Goal: Entertainment & Leisure: Browse casually

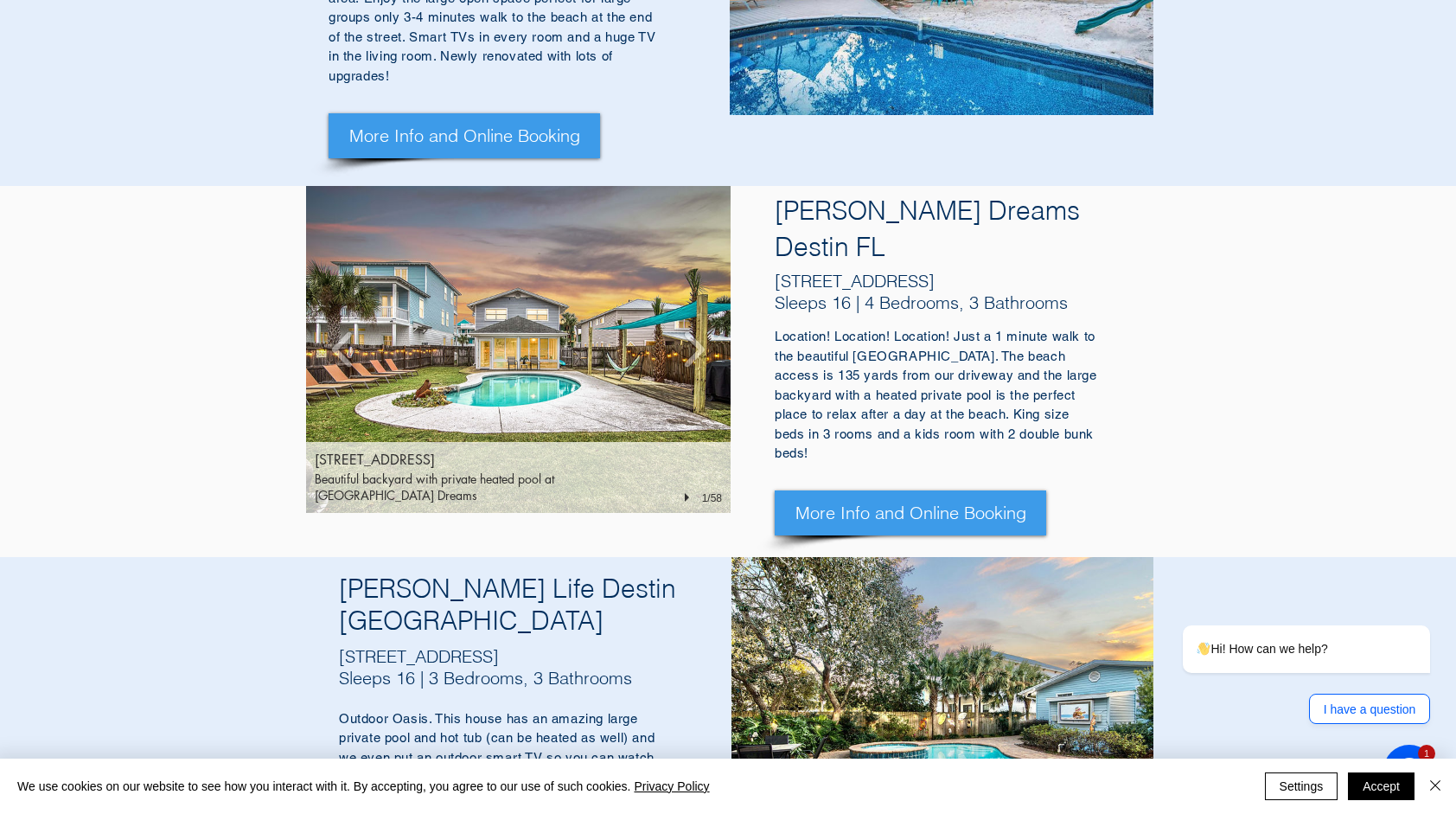
click at [536, 353] on img "70 Pompano St, Destin FL 32541" at bounding box center [518, 350] width 424 height 327
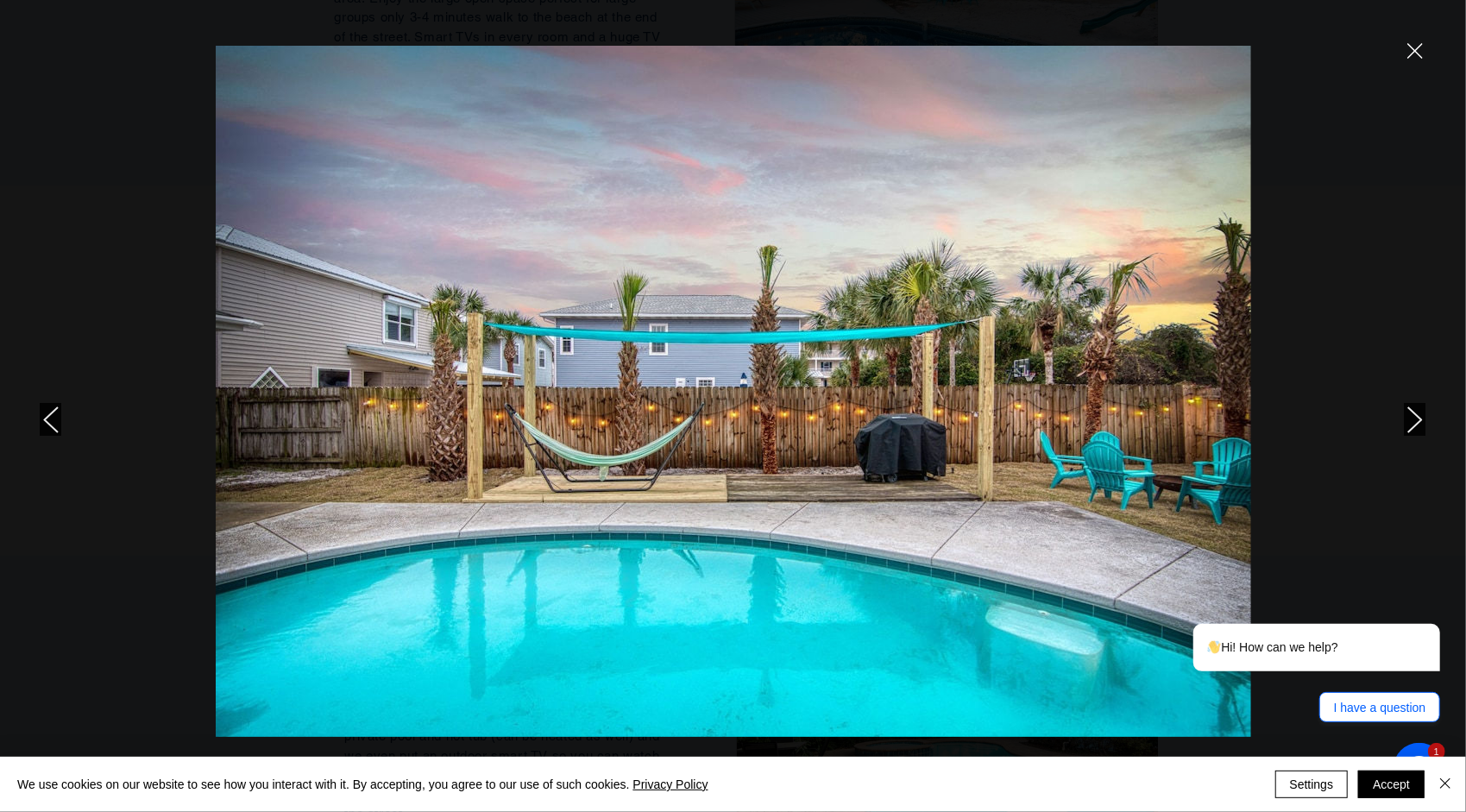
click at [1403, 424] on div at bounding box center [1224, 406] width 484 height 812
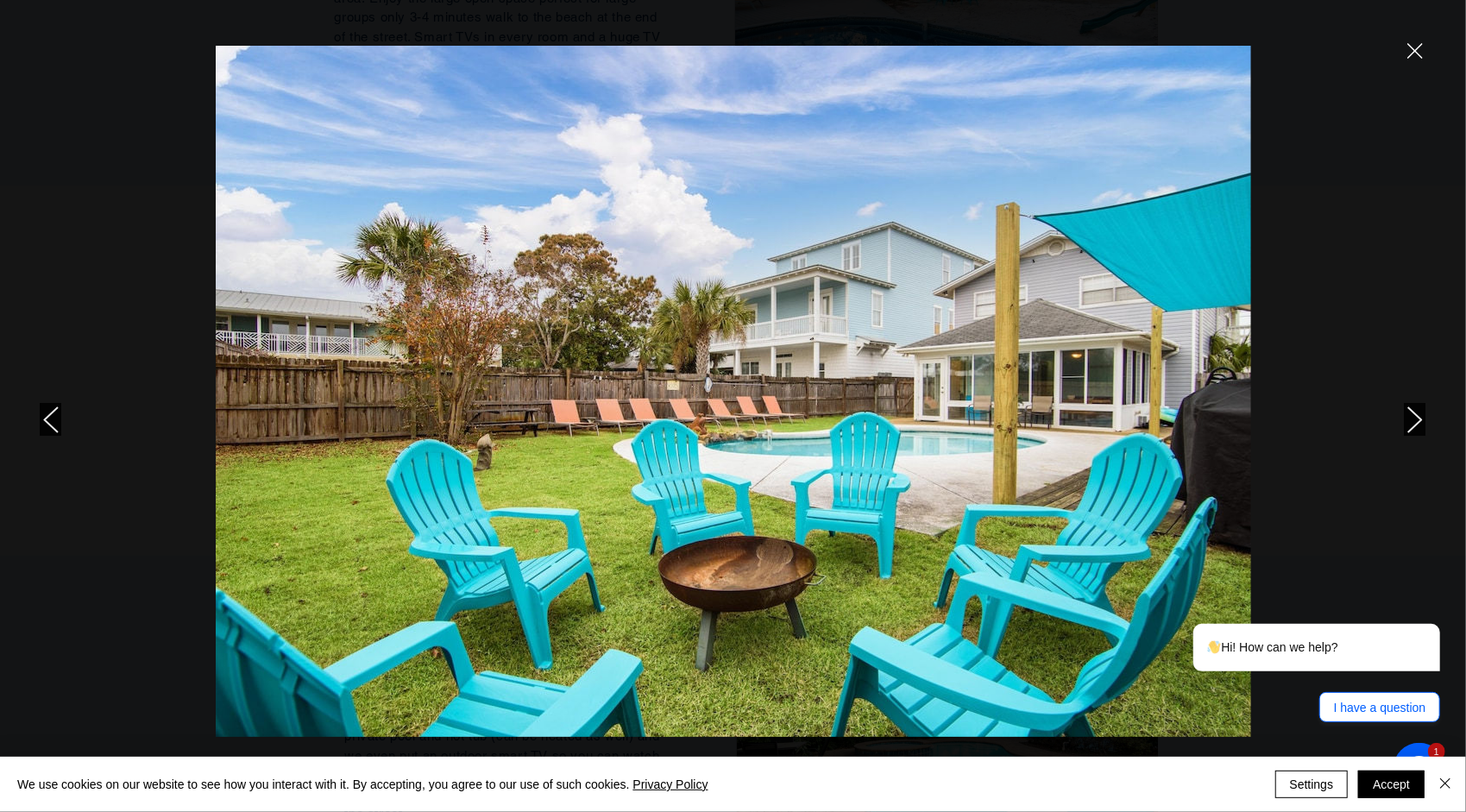
click at [1415, 411] on icon "next" at bounding box center [1416, 419] width 16 height 27
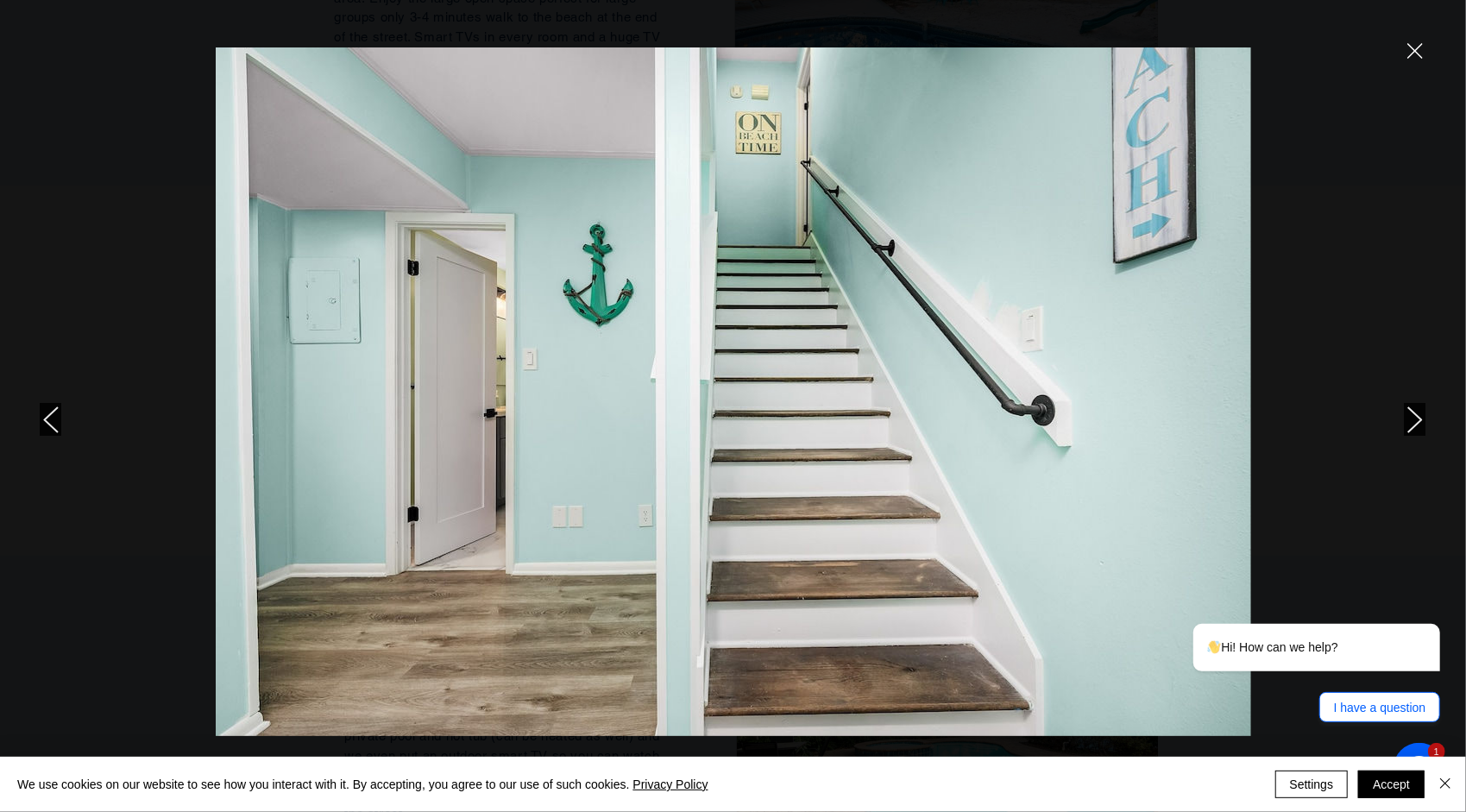
click at [1415, 411] on icon "next" at bounding box center [1416, 419] width 16 height 27
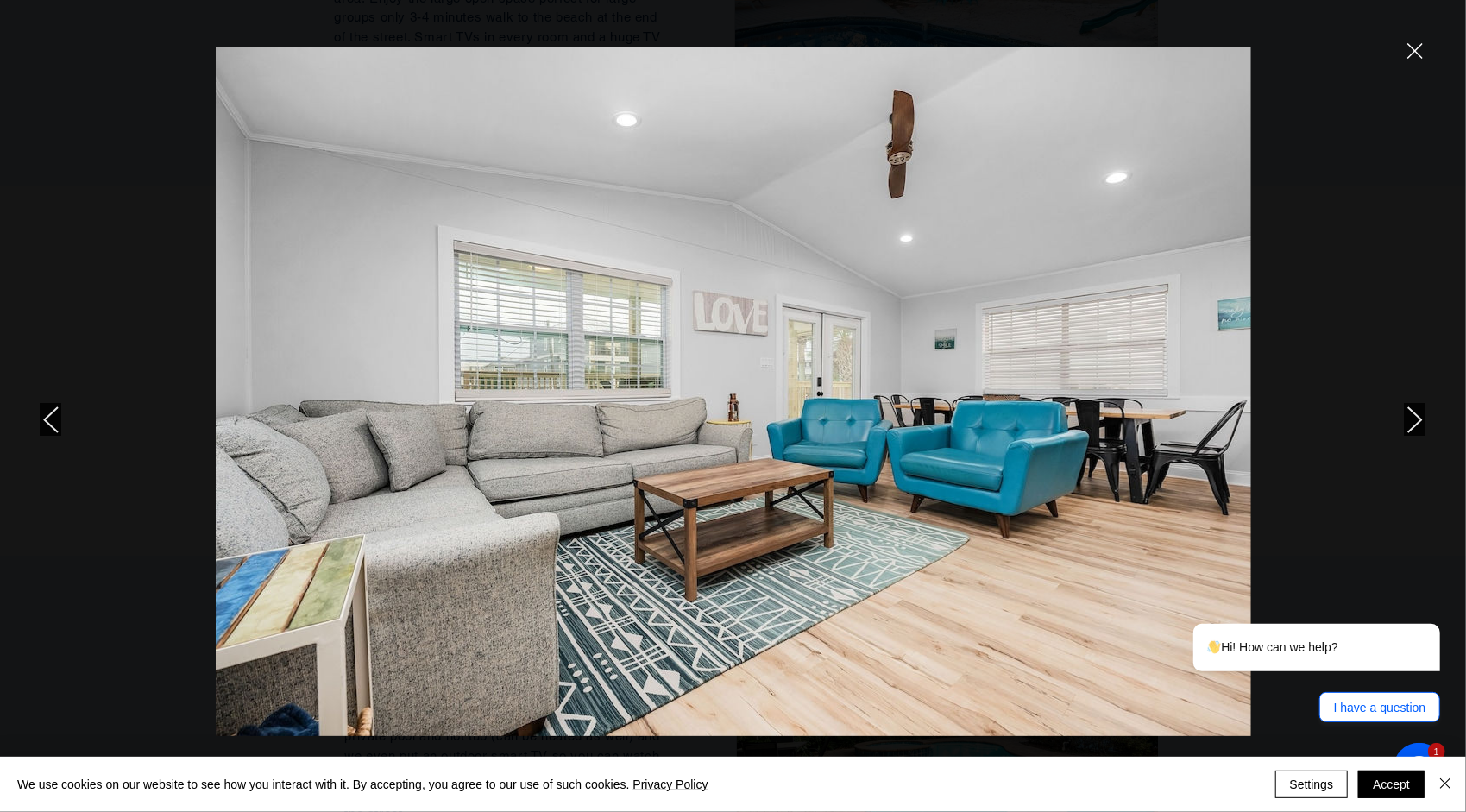
click at [1415, 411] on icon "next" at bounding box center [1416, 419] width 16 height 27
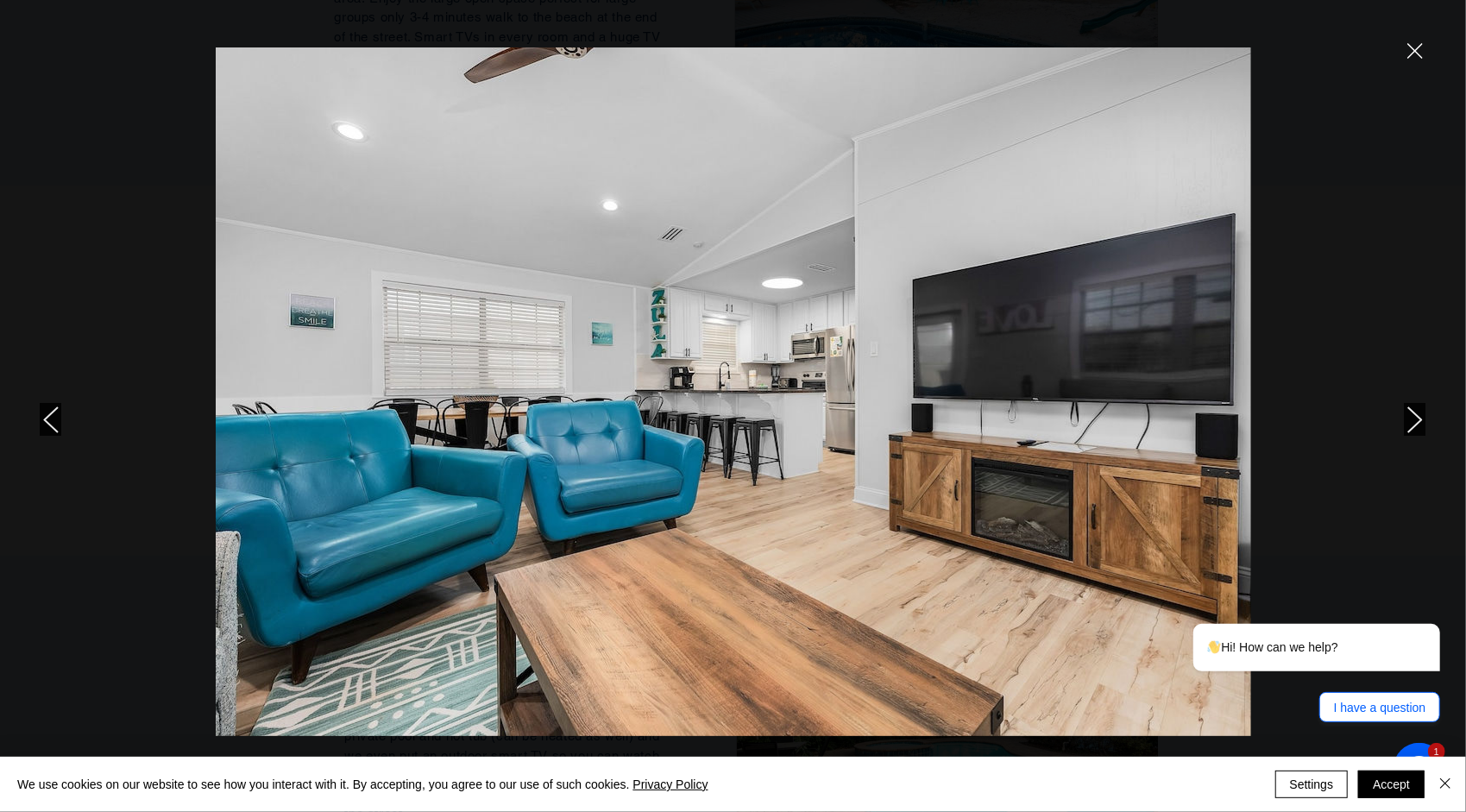
click at [1415, 411] on icon "next" at bounding box center [1416, 419] width 16 height 27
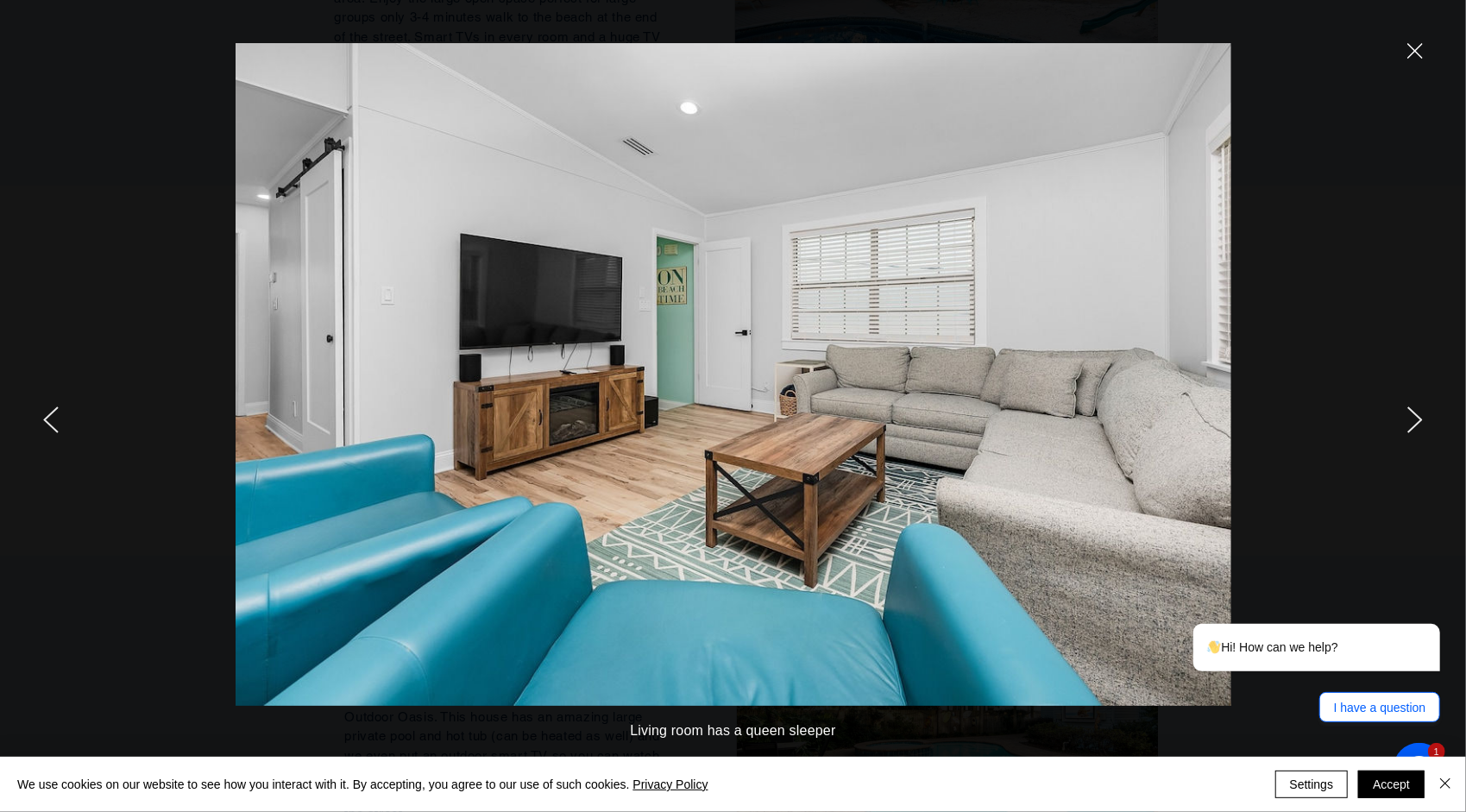
click at [1415, 411] on icon "next" at bounding box center [1416, 419] width 16 height 27
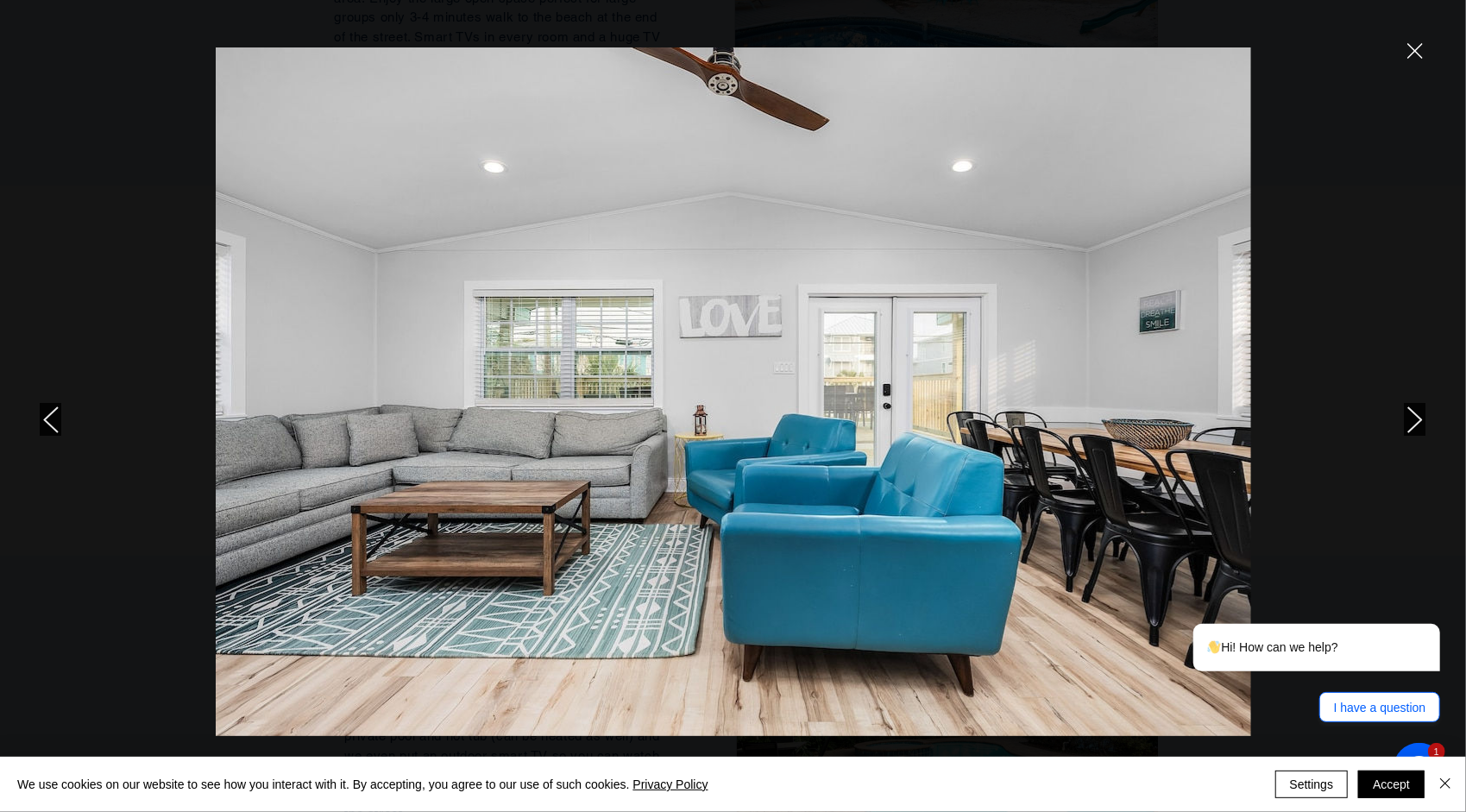
click at [1415, 411] on icon "next" at bounding box center [1416, 419] width 16 height 27
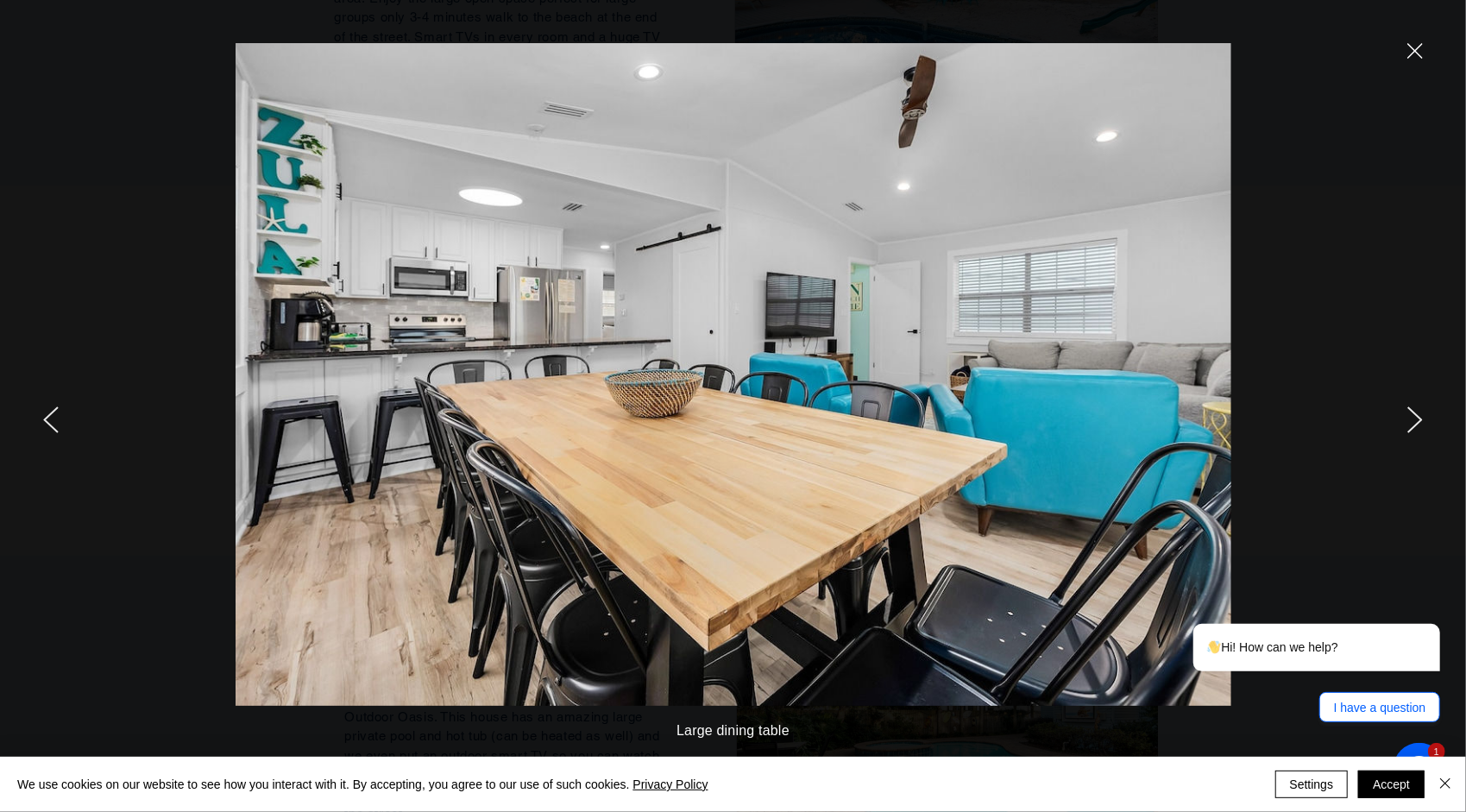
click at [1415, 411] on icon "next" at bounding box center [1416, 419] width 16 height 27
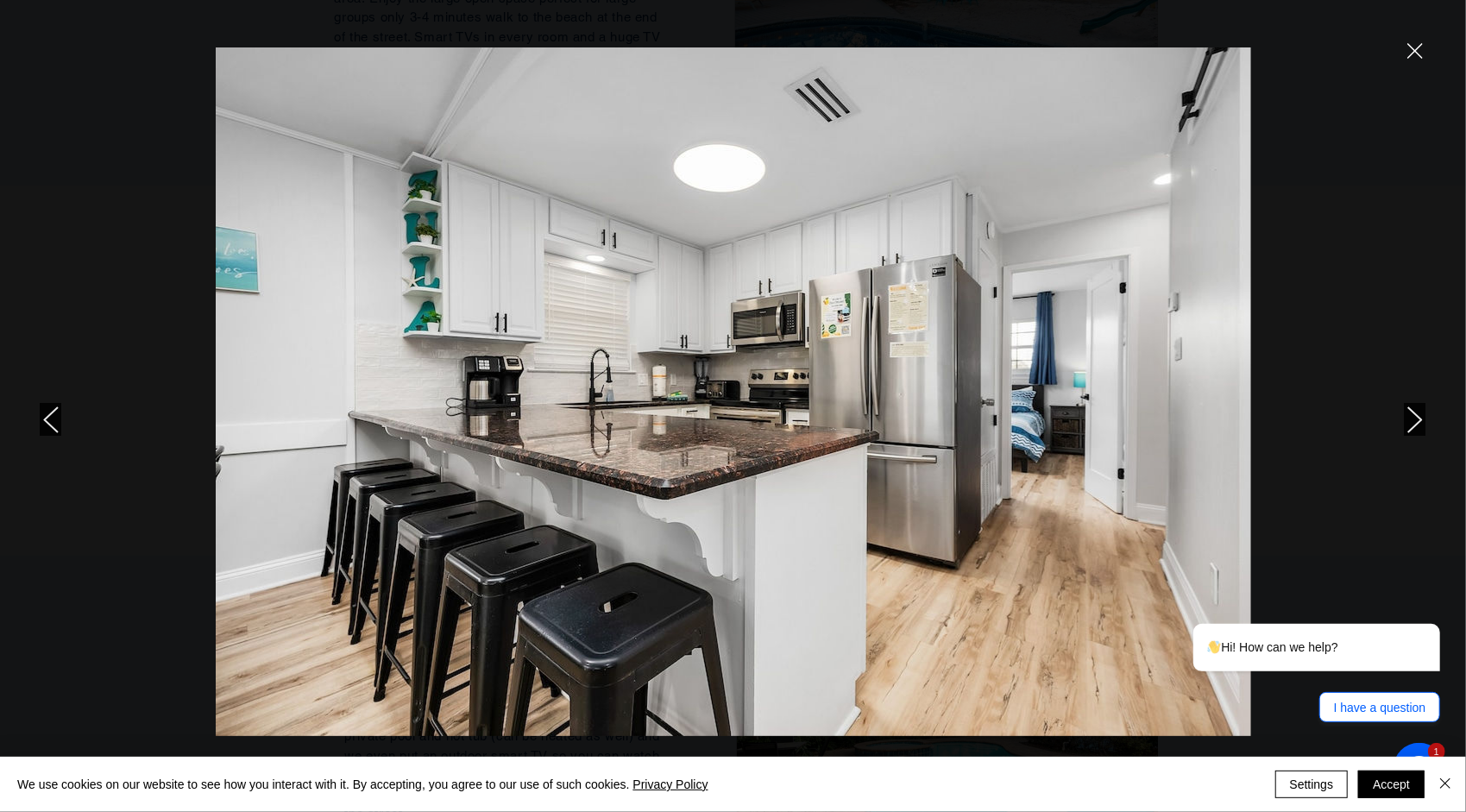
click at [1415, 411] on icon "next" at bounding box center [1416, 419] width 16 height 27
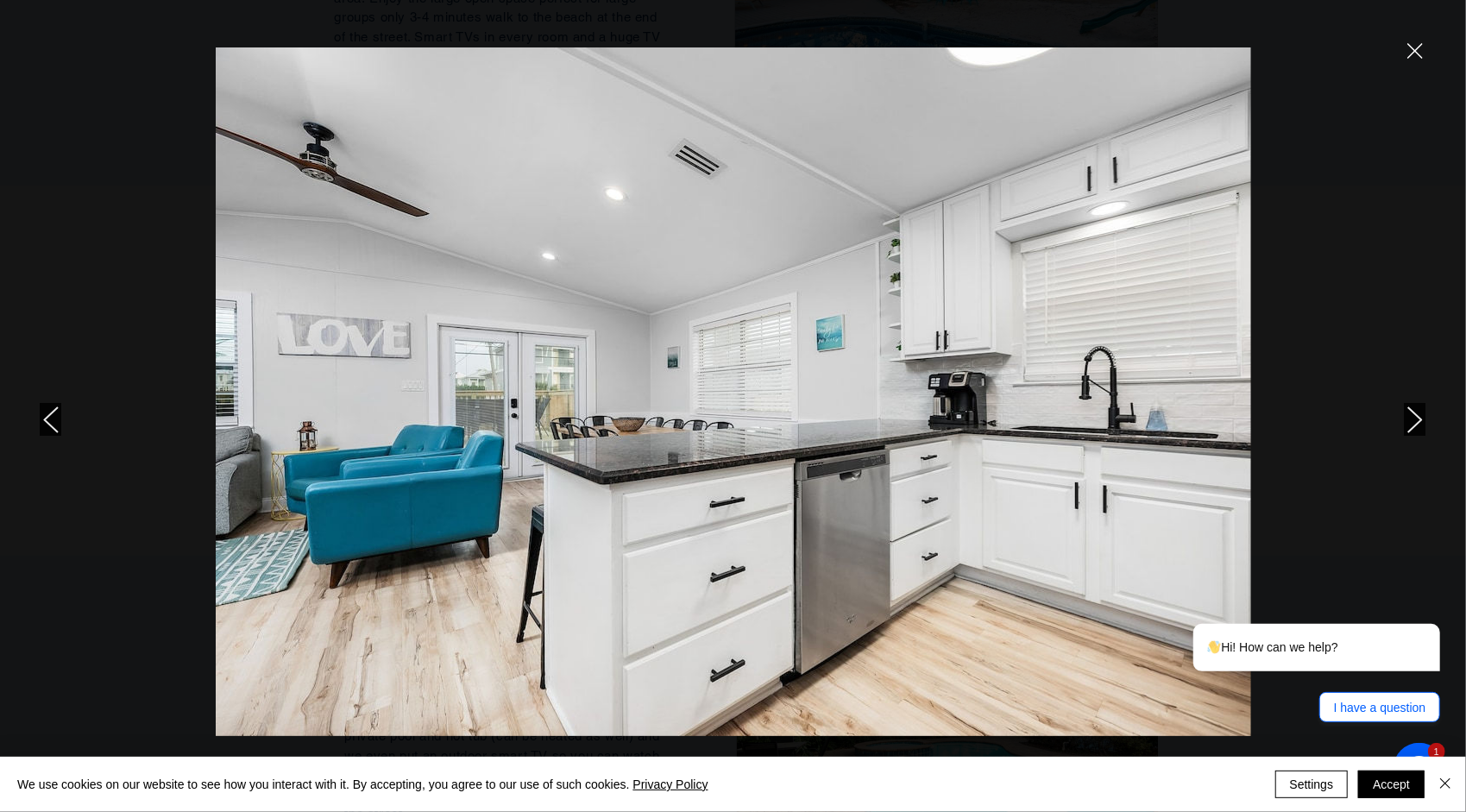
click at [1415, 411] on icon "next" at bounding box center [1416, 419] width 16 height 27
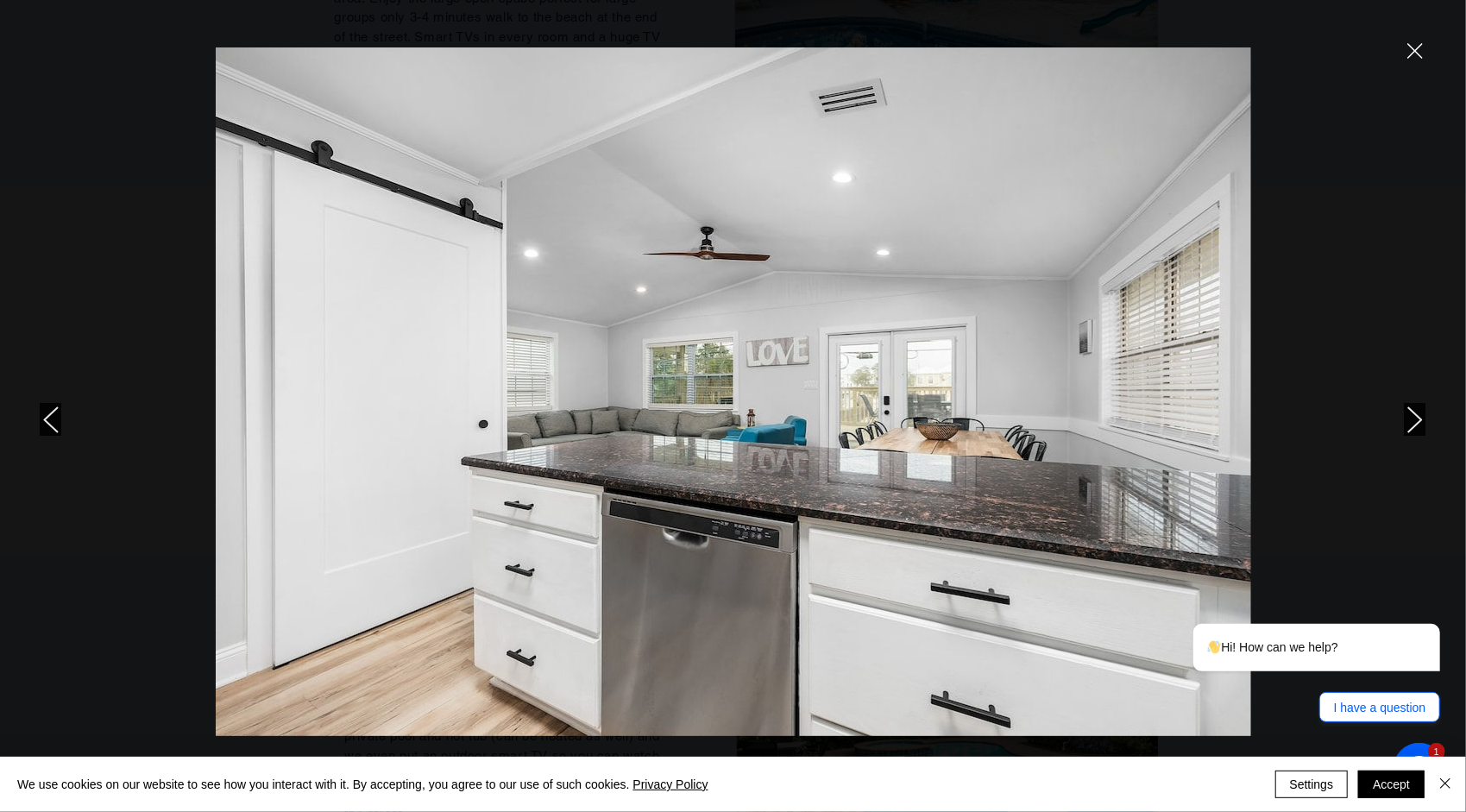
click at [1415, 411] on icon "next" at bounding box center [1416, 419] width 16 height 27
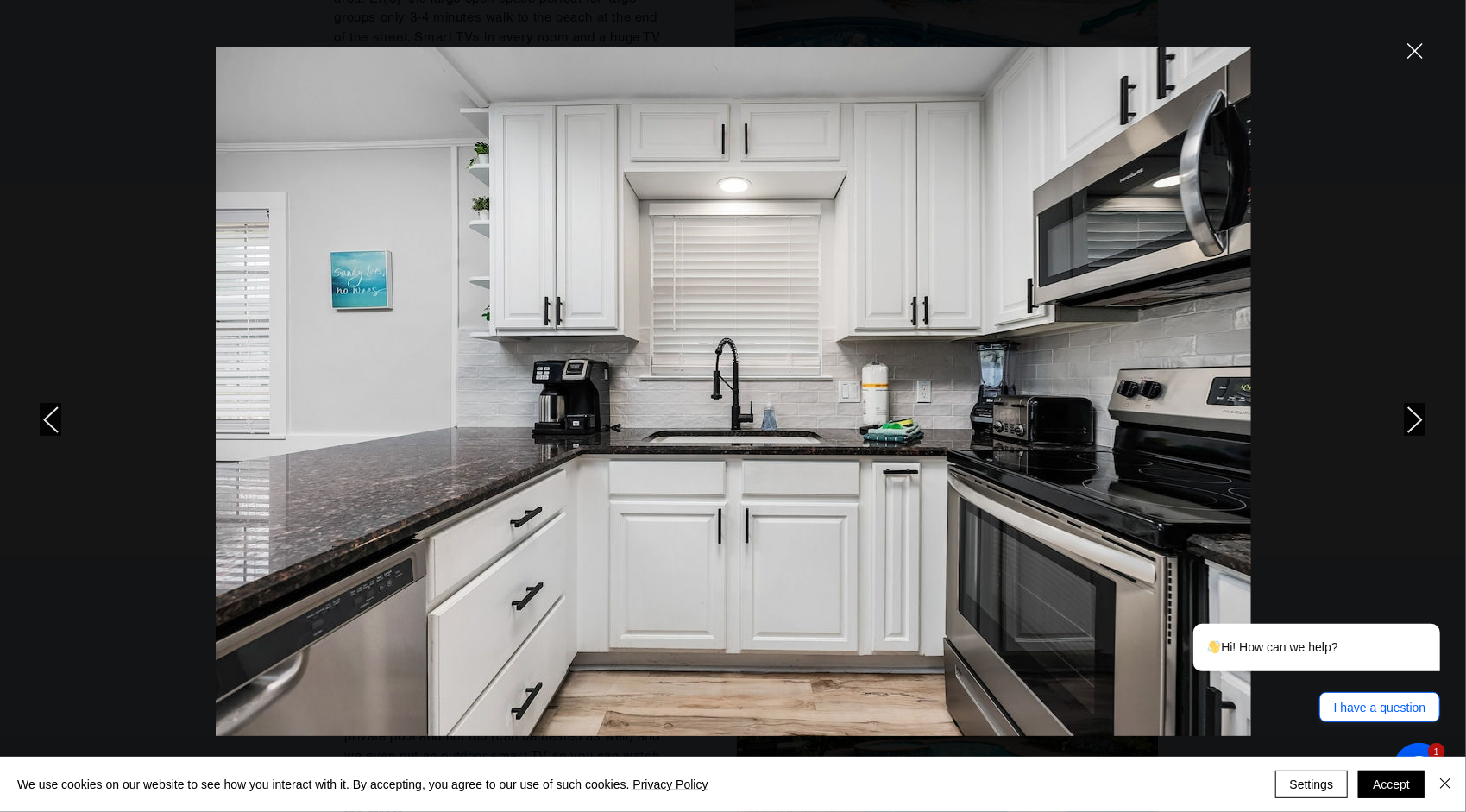
click at [1415, 411] on icon "next" at bounding box center [1416, 419] width 16 height 27
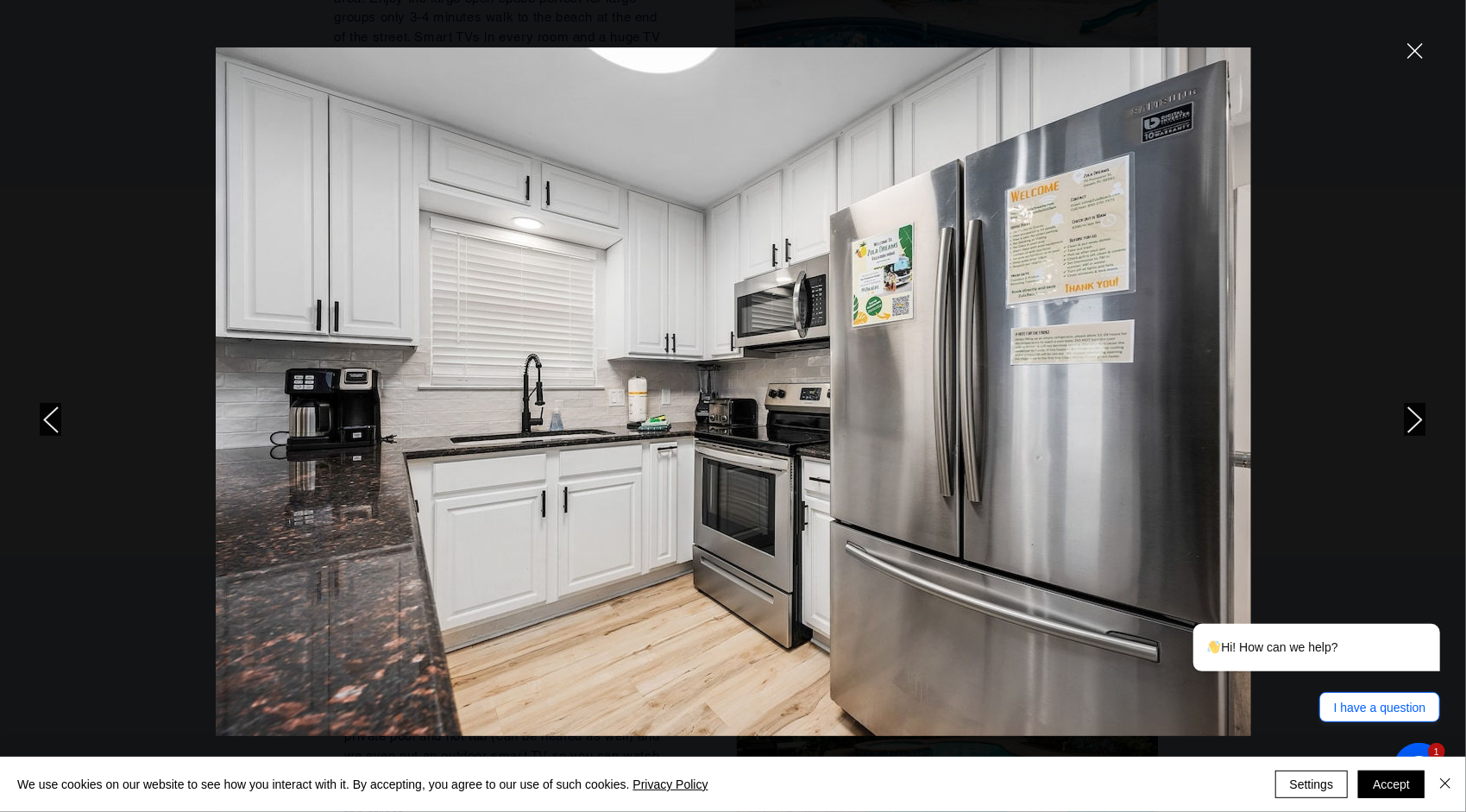
click at [1415, 411] on icon "next" at bounding box center [1416, 419] width 16 height 27
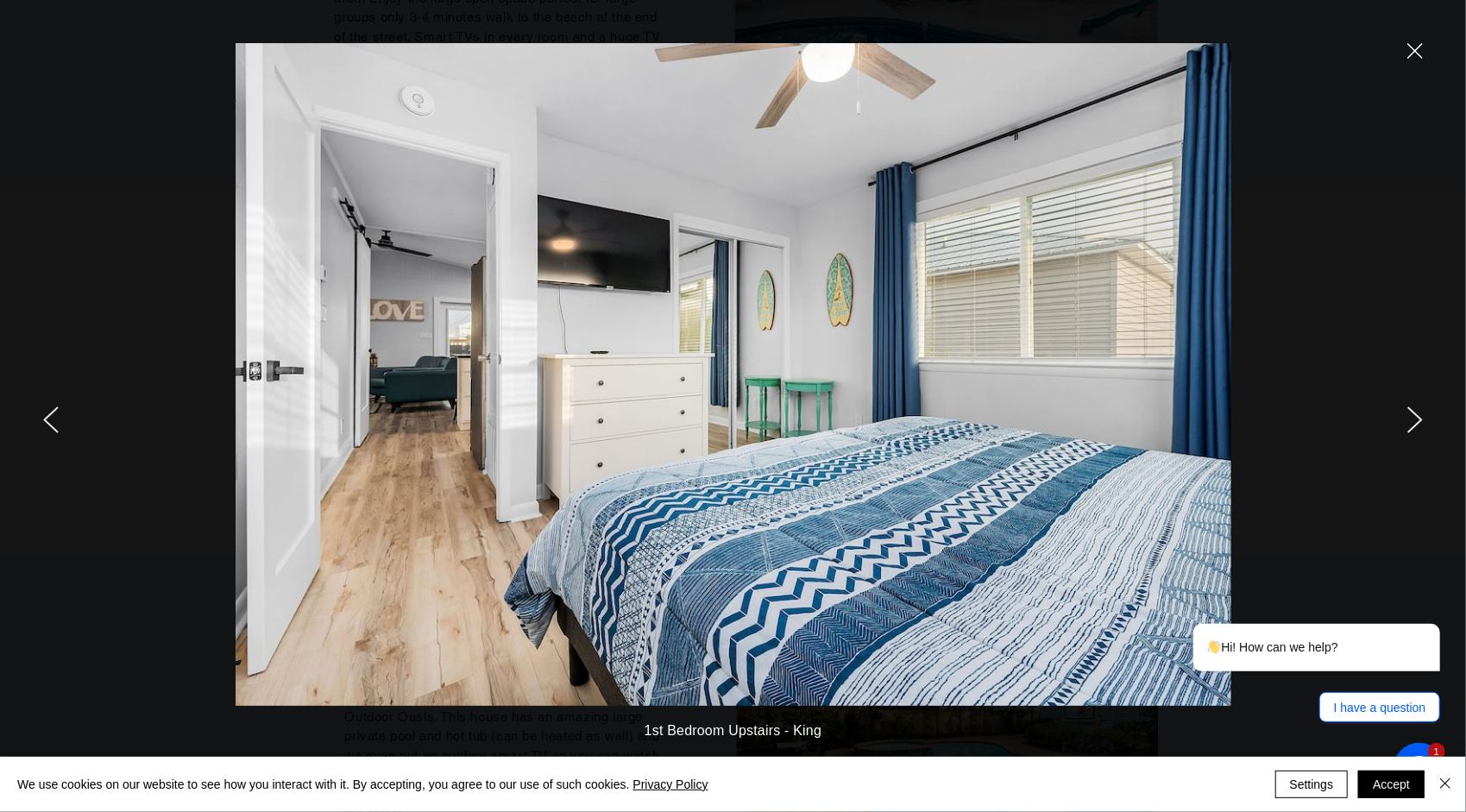
click at [1415, 411] on icon "next" at bounding box center [1416, 419] width 16 height 27
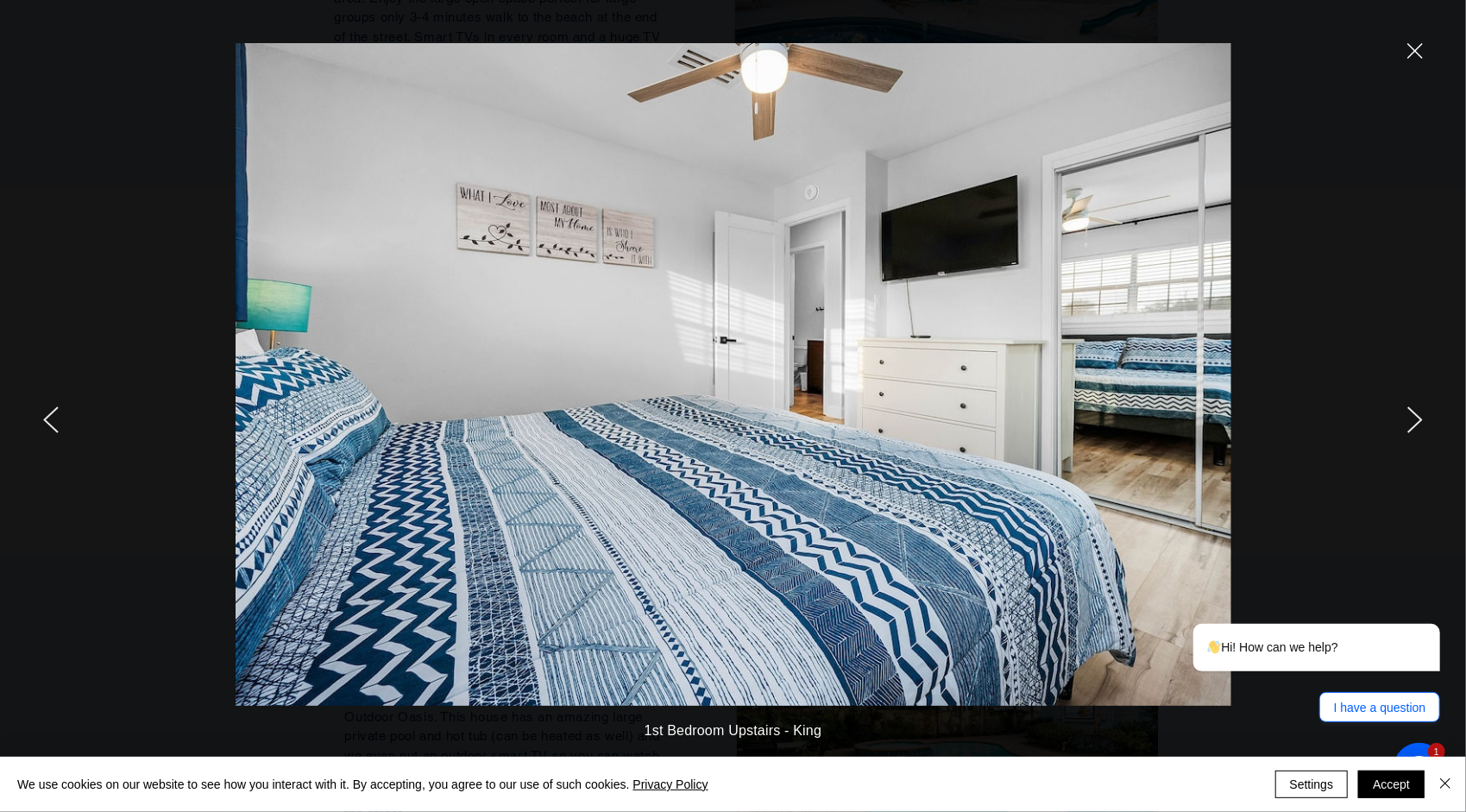
click at [1415, 411] on icon "next" at bounding box center [1416, 419] width 16 height 27
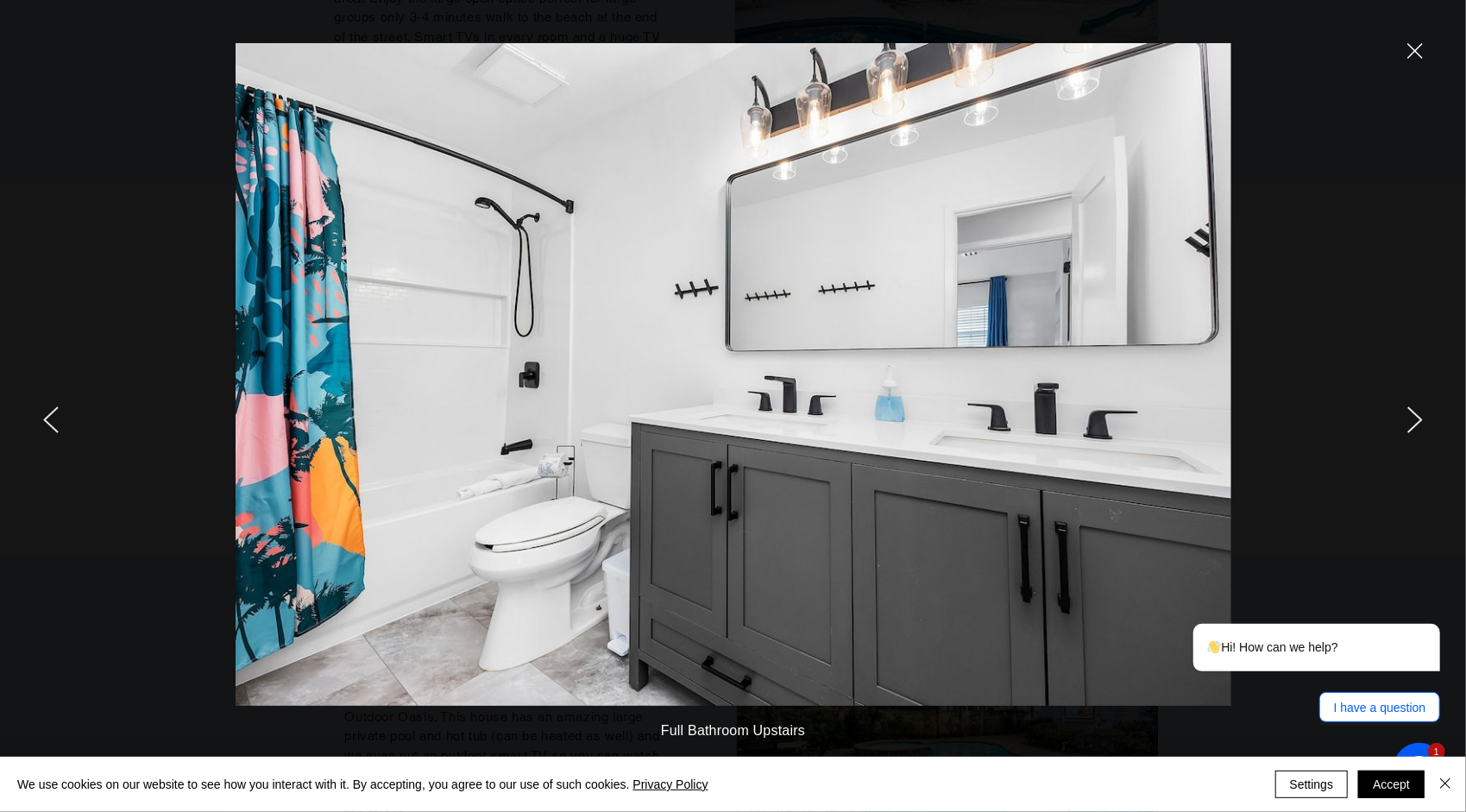
click at [1415, 411] on icon "next" at bounding box center [1416, 419] width 16 height 27
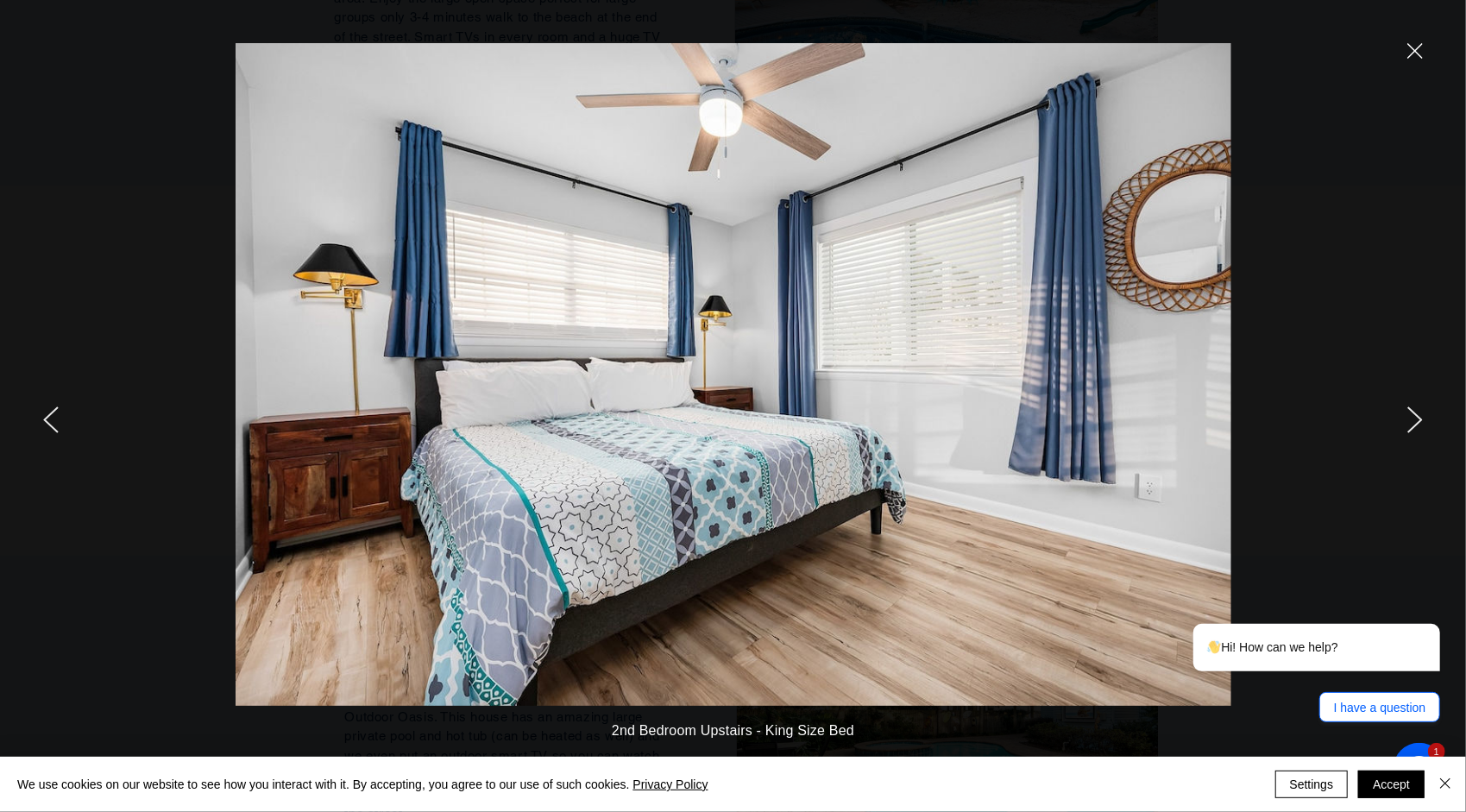
click at [1415, 411] on icon "next" at bounding box center [1416, 419] width 16 height 27
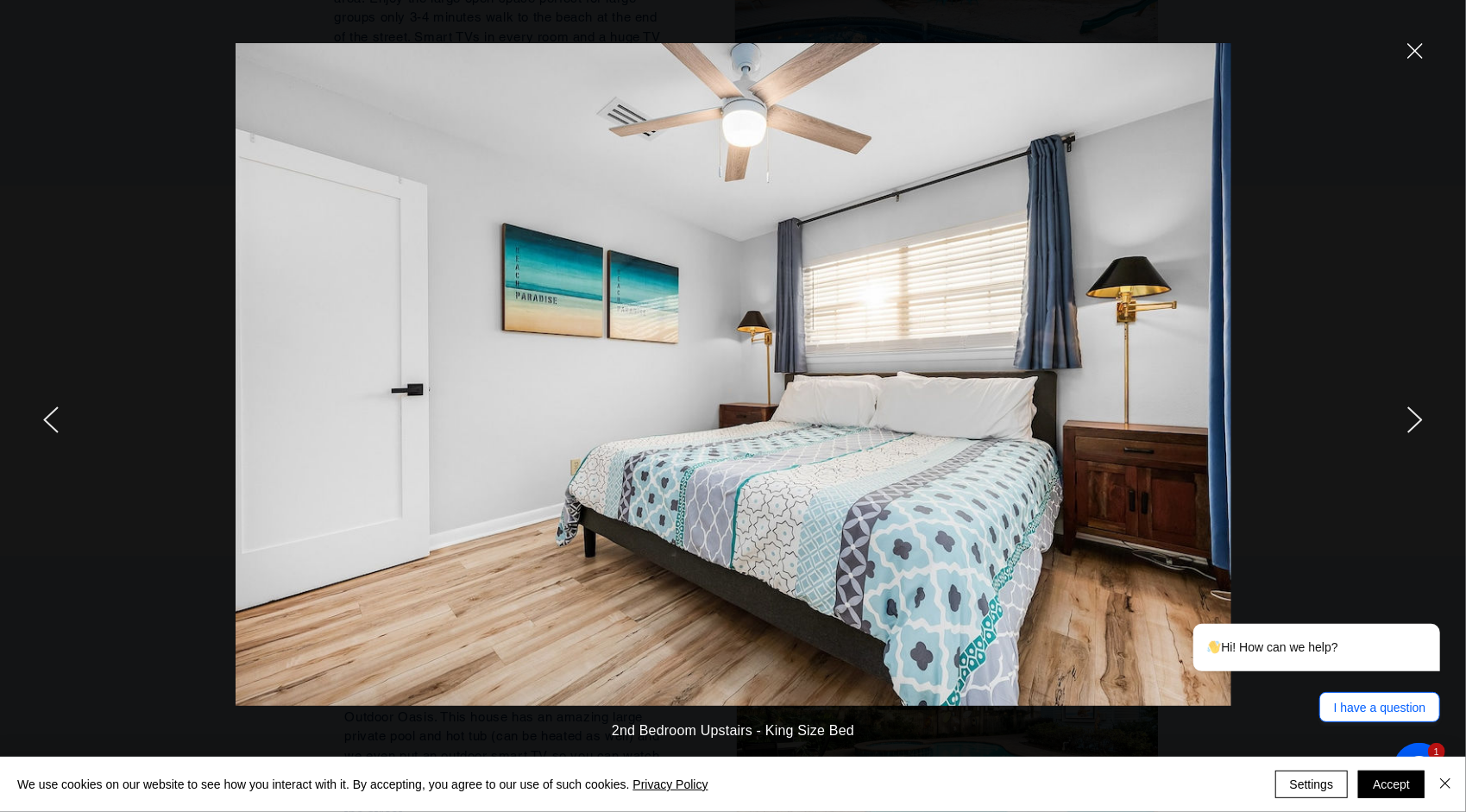
click at [1415, 411] on icon "next" at bounding box center [1416, 419] width 16 height 27
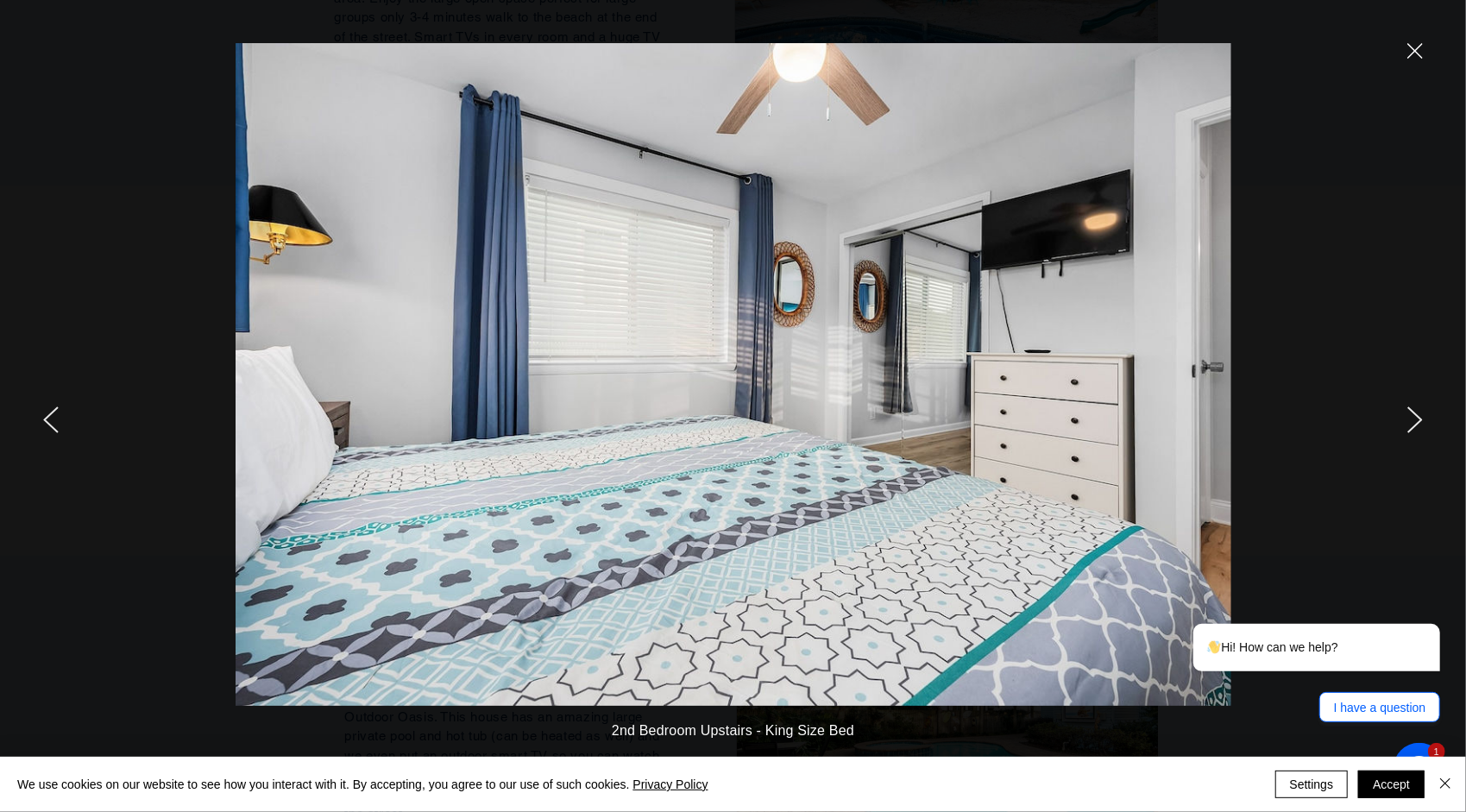
click at [1415, 411] on icon "next" at bounding box center [1416, 419] width 16 height 27
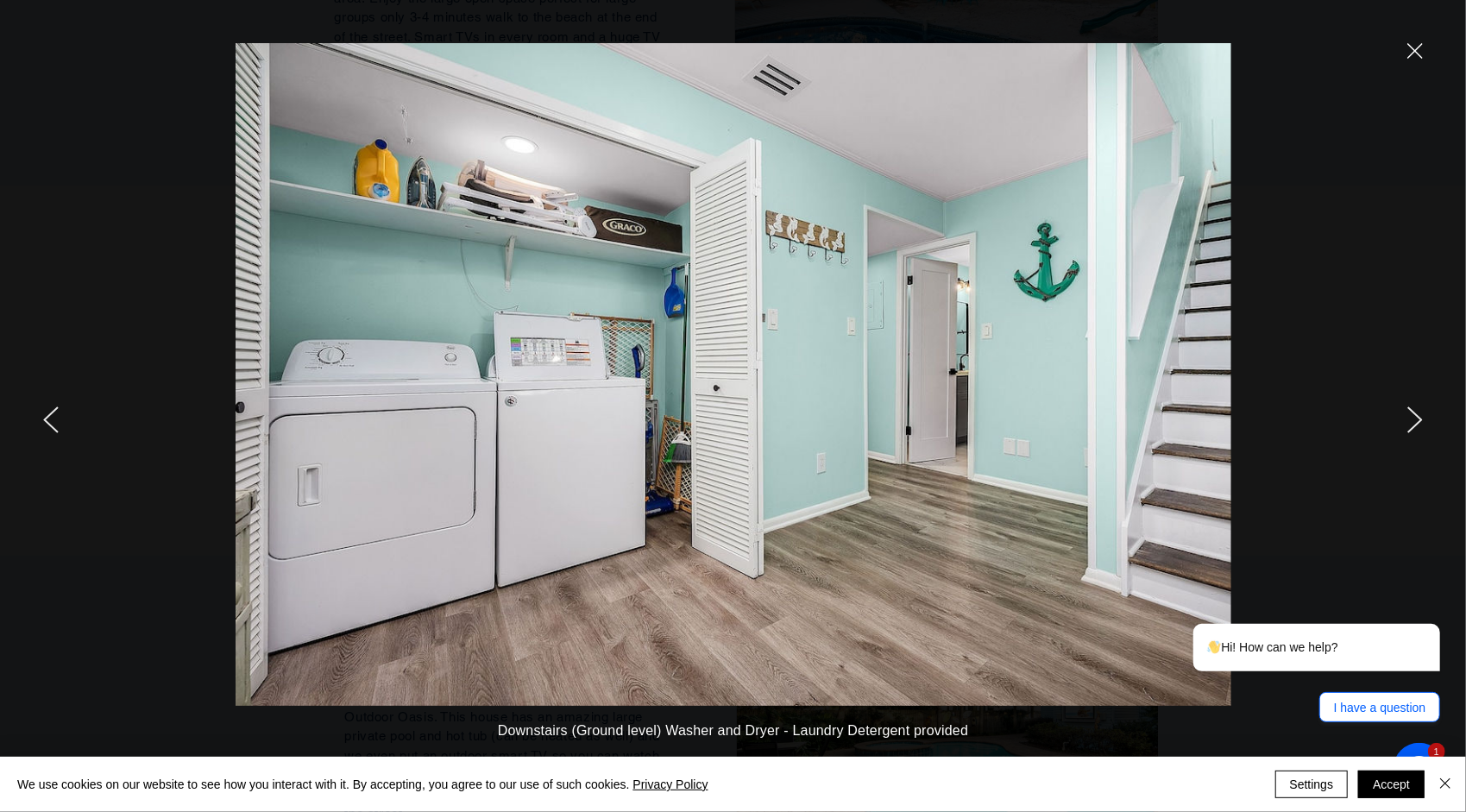
click at [1415, 411] on icon "next" at bounding box center [1416, 419] width 16 height 27
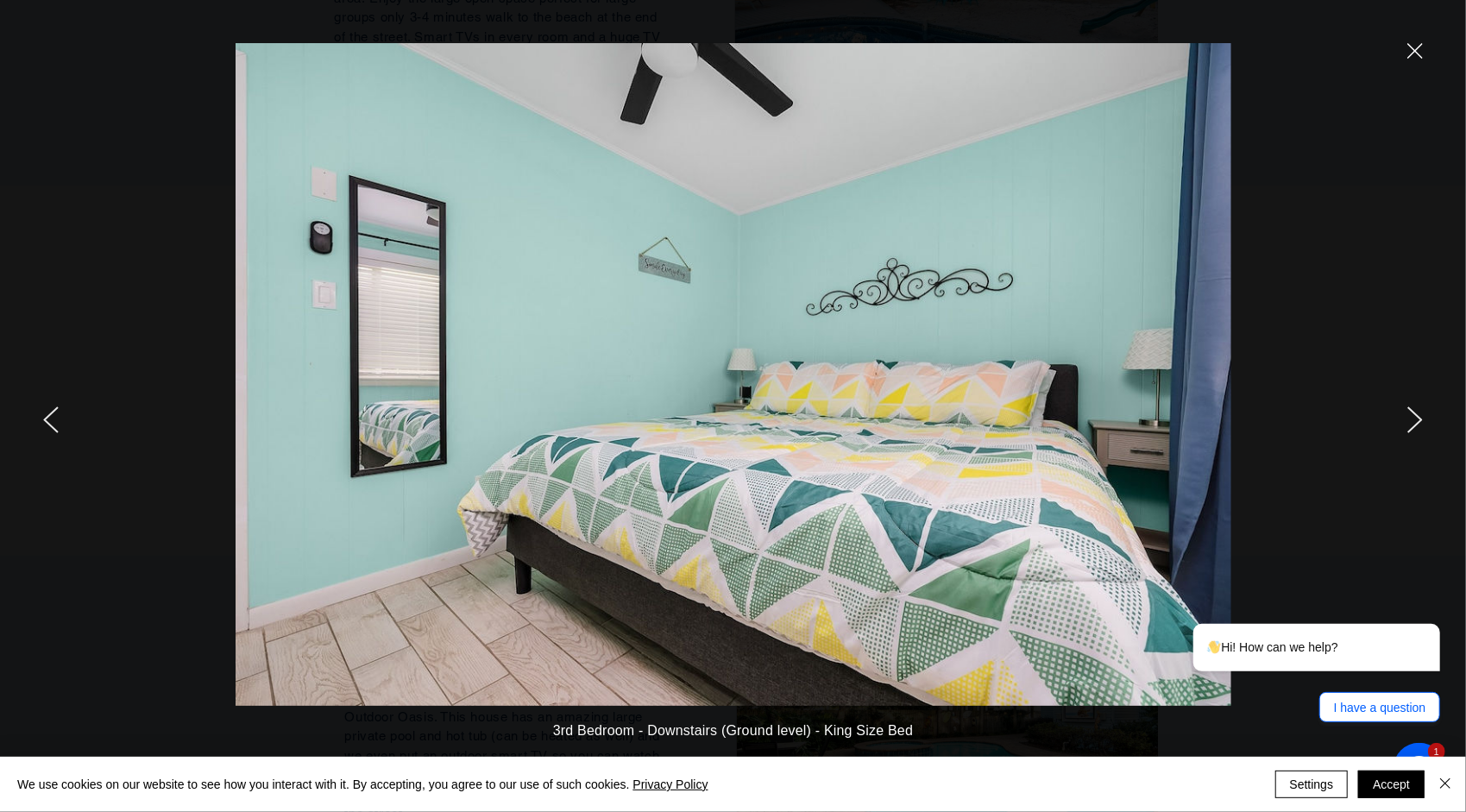
click at [1415, 411] on icon "next" at bounding box center [1416, 419] width 16 height 27
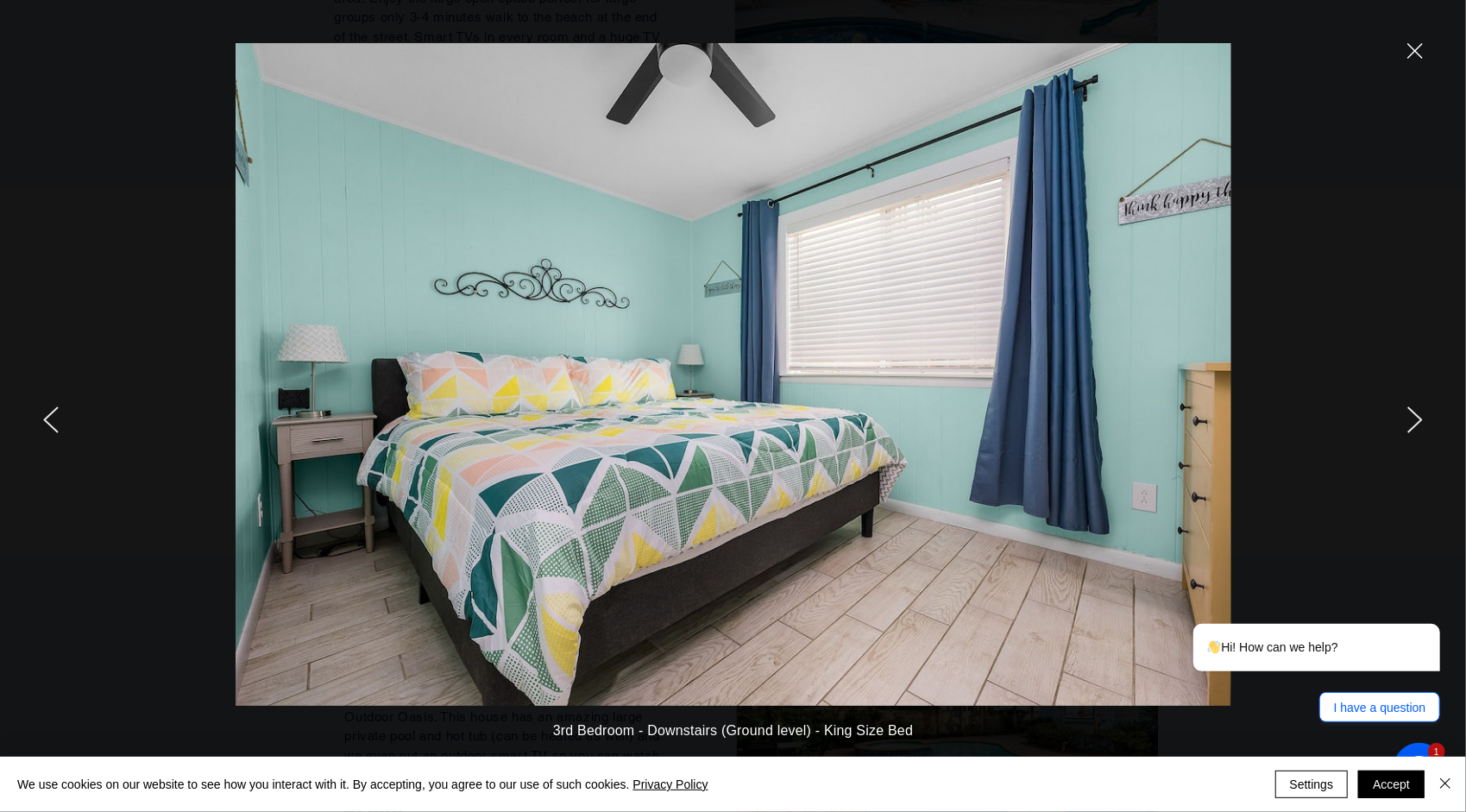
click at [1415, 411] on icon "next" at bounding box center [1416, 419] width 16 height 27
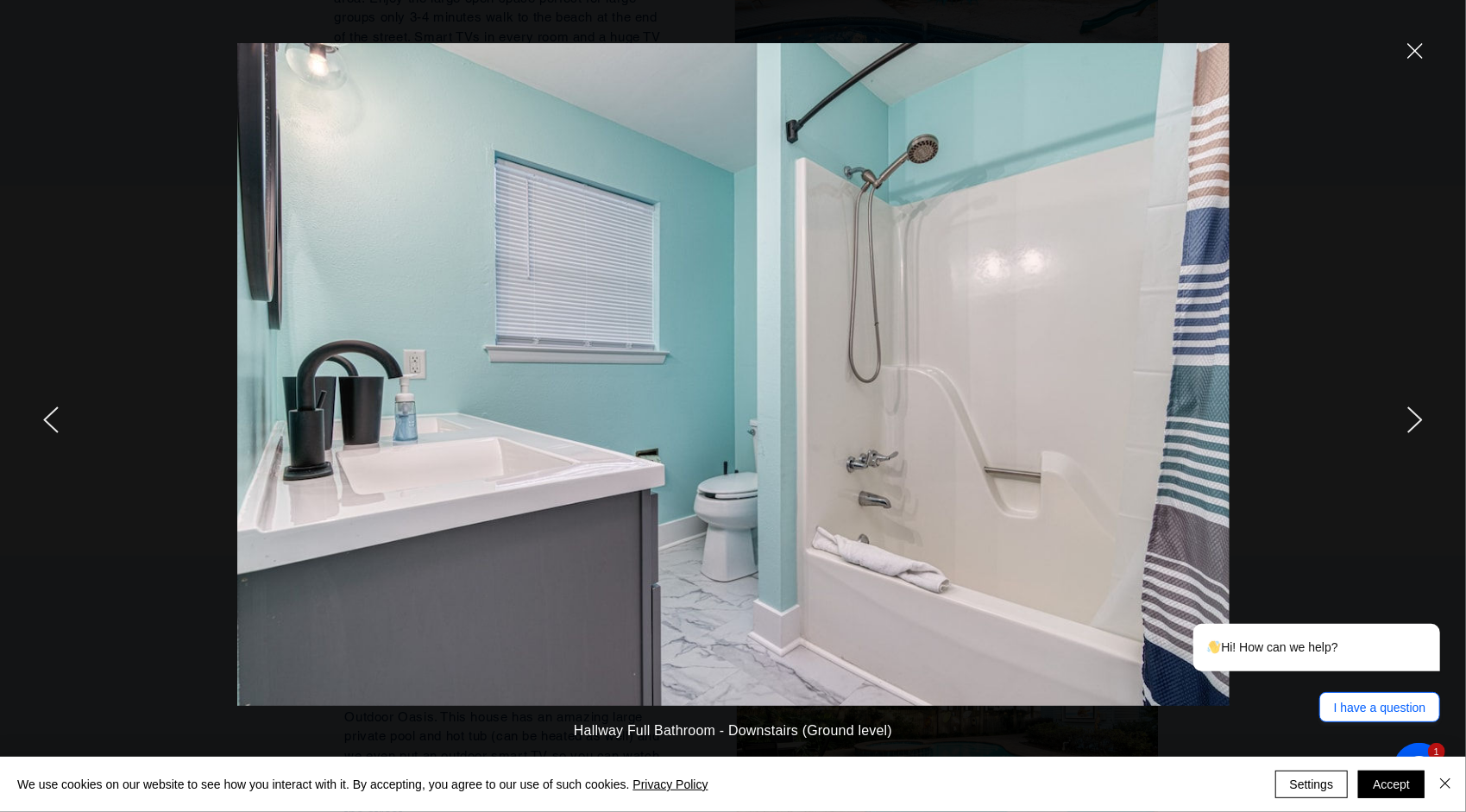
click at [1415, 411] on icon "next" at bounding box center [1416, 419] width 16 height 27
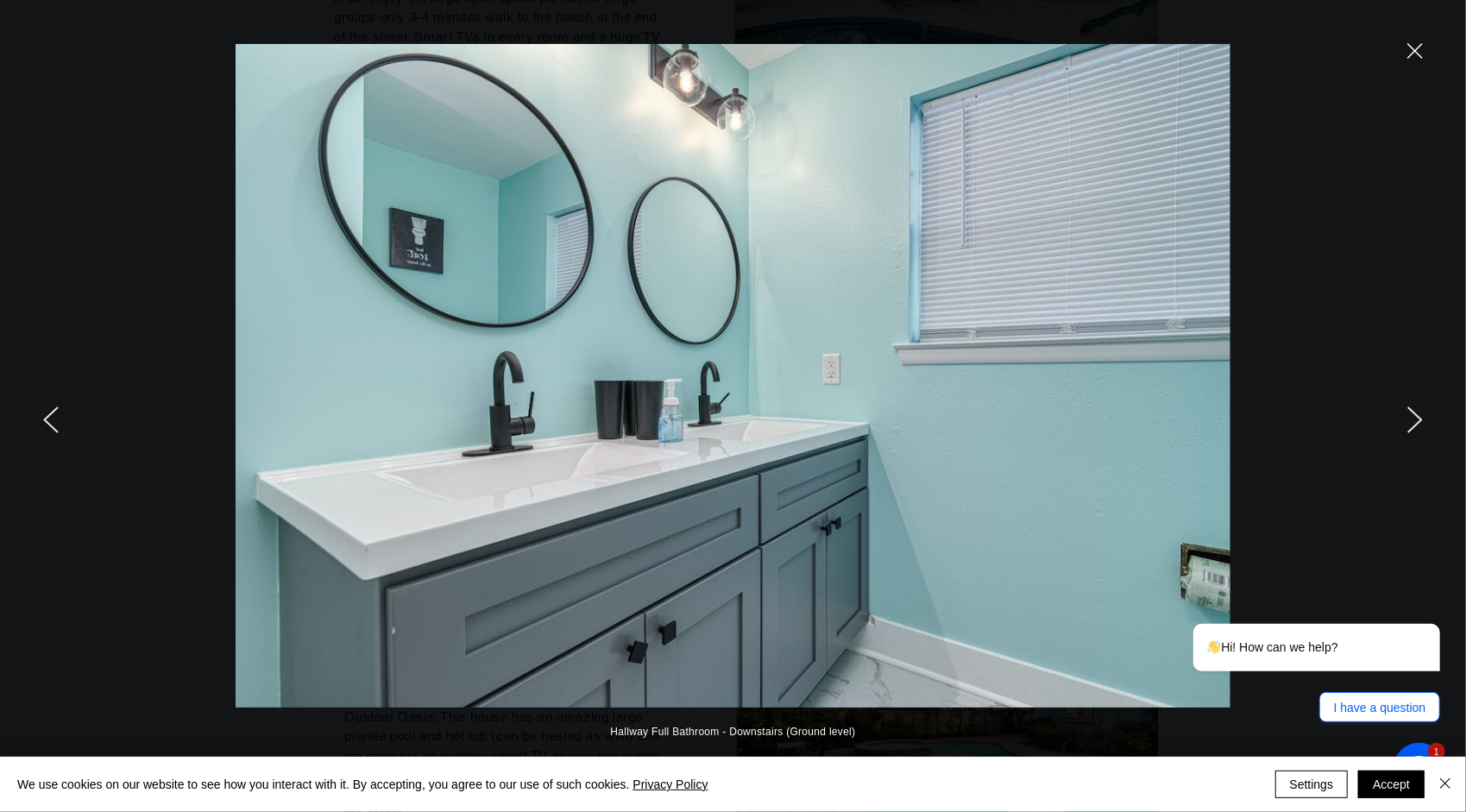
click at [1415, 411] on icon "next" at bounding box center [1416, 419] width 16 height 27
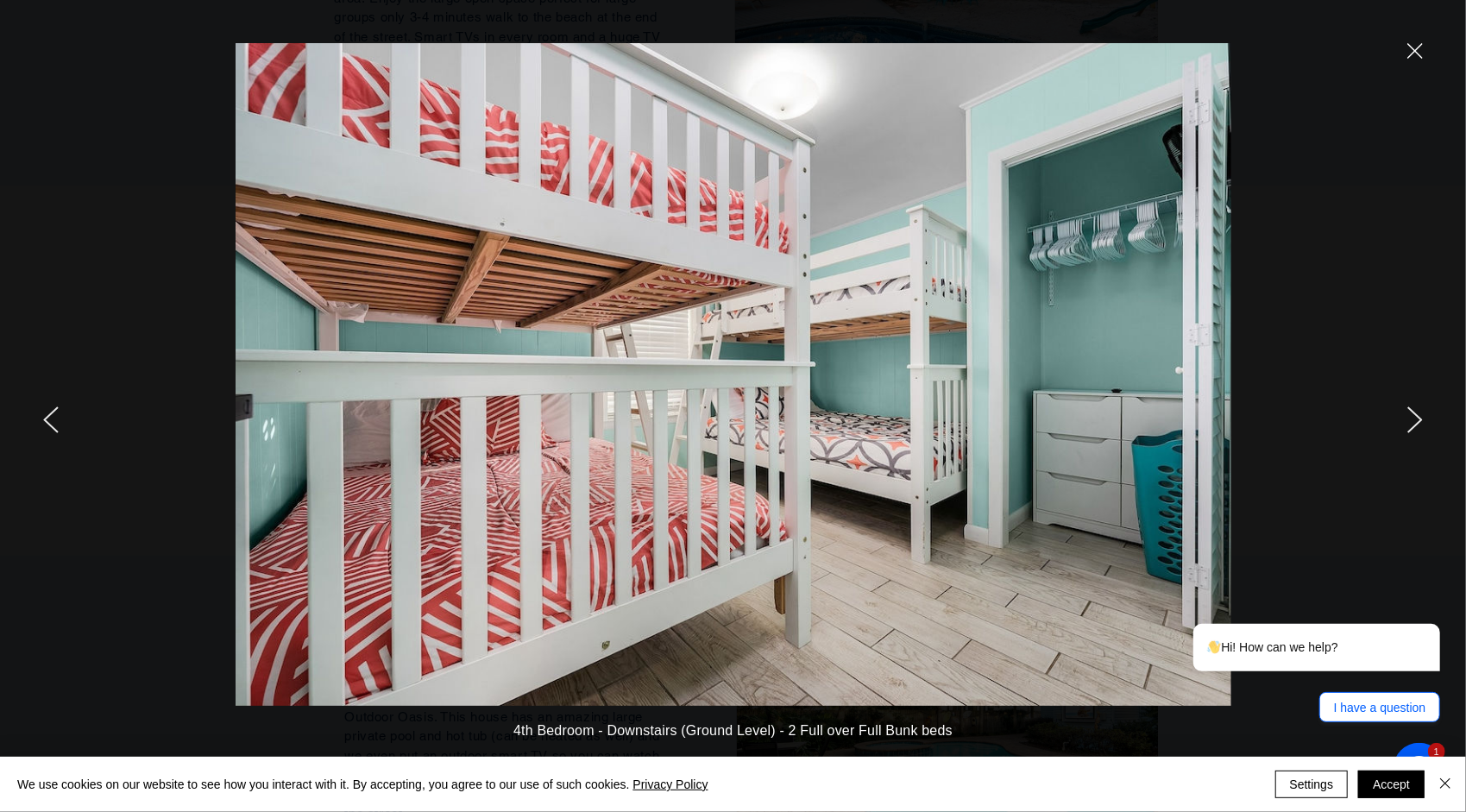
click at [1415, 412] on icon "next" at bounding box center [1415, 419] width 14 height 25
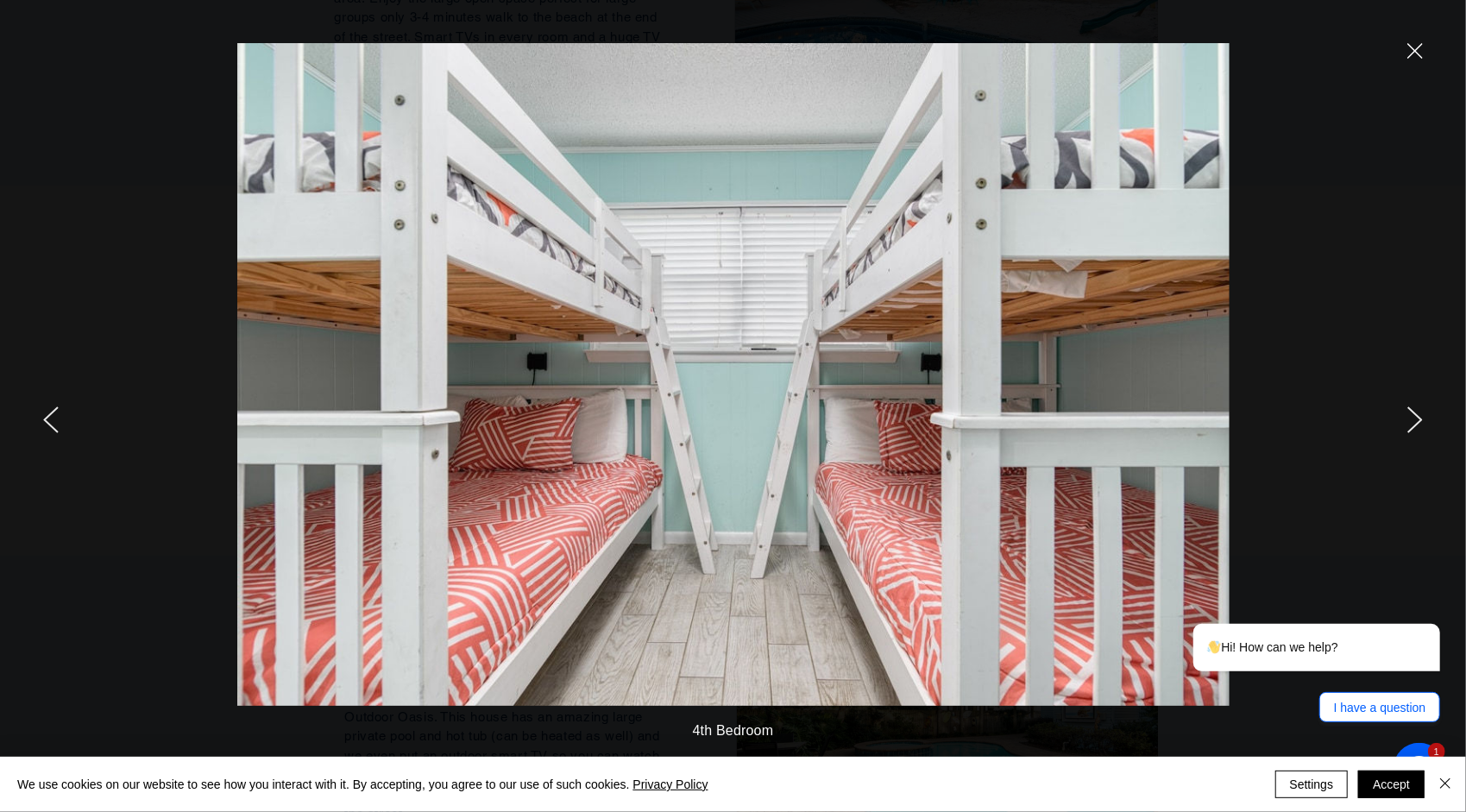
click at [1415, 412] on icon "next" at bounding box center [1415, 419] width 14 height 25
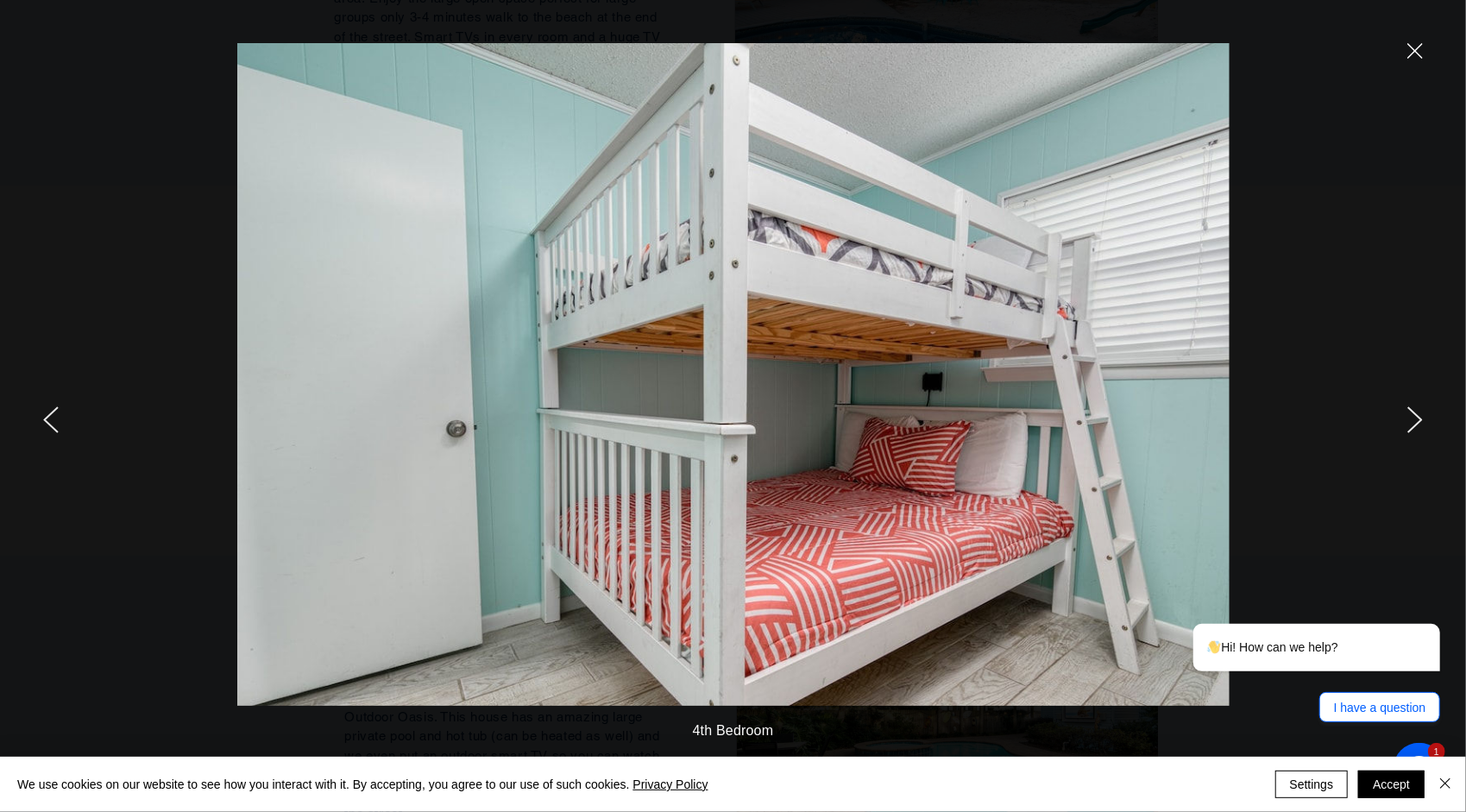
click at [1415, 412] on icon "next" at bounding box center [1415, 419] width 14 height 25
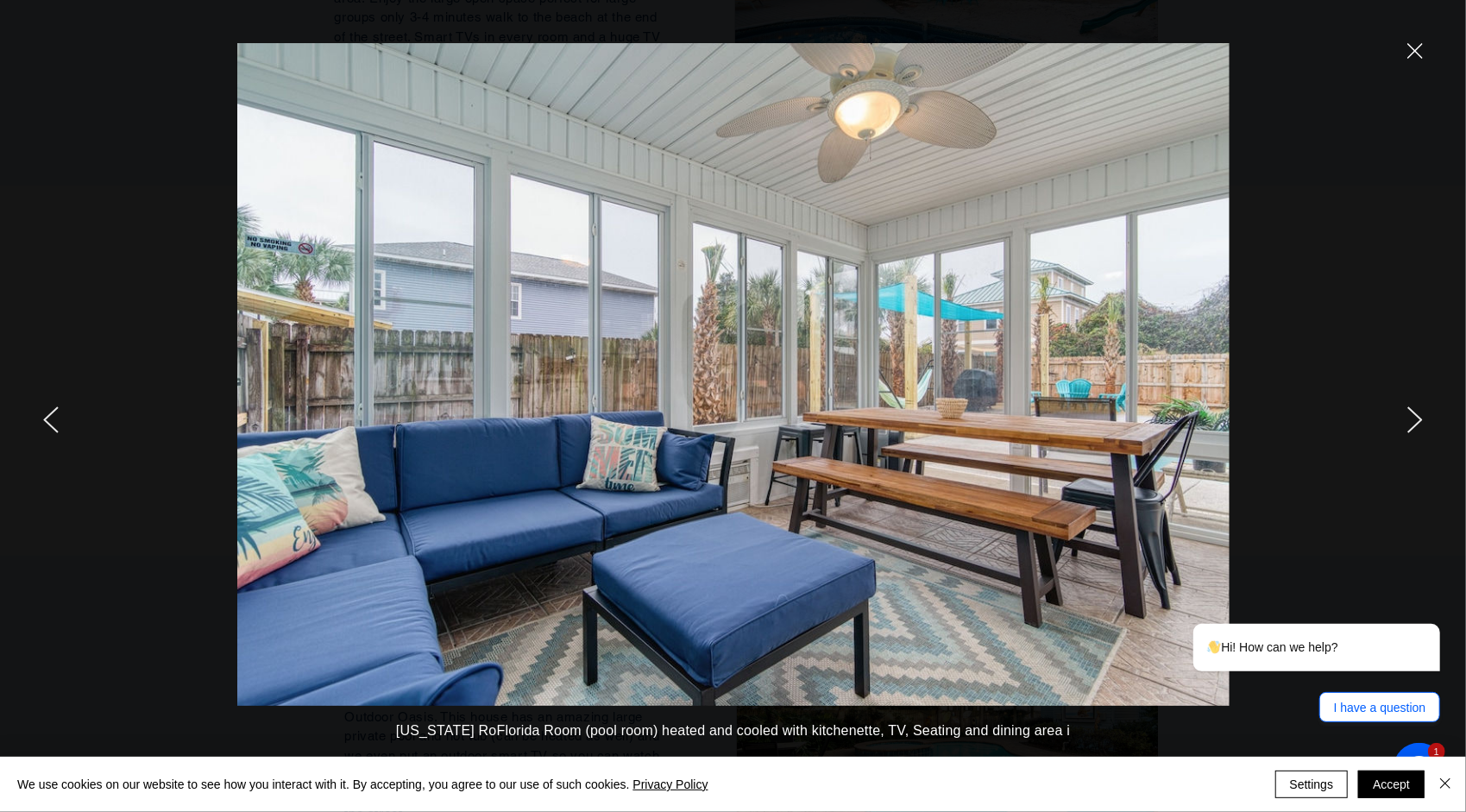
click at [1415, 412] on icon "next" at bounding box center [1415, 419] width 14 height 25
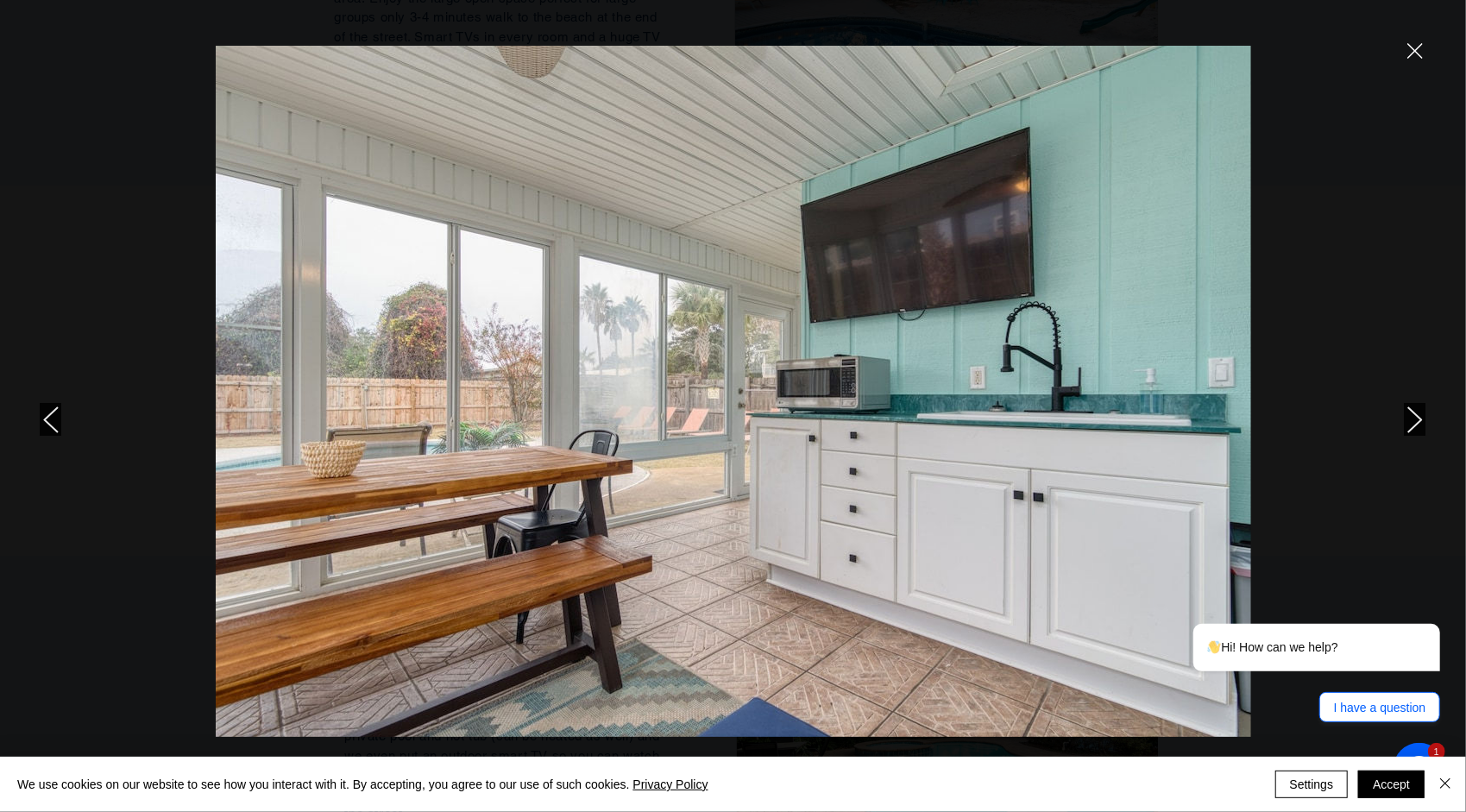
click at [1415, 412] on icon "next" at bounding box center [1415, 419] width 14 height 25
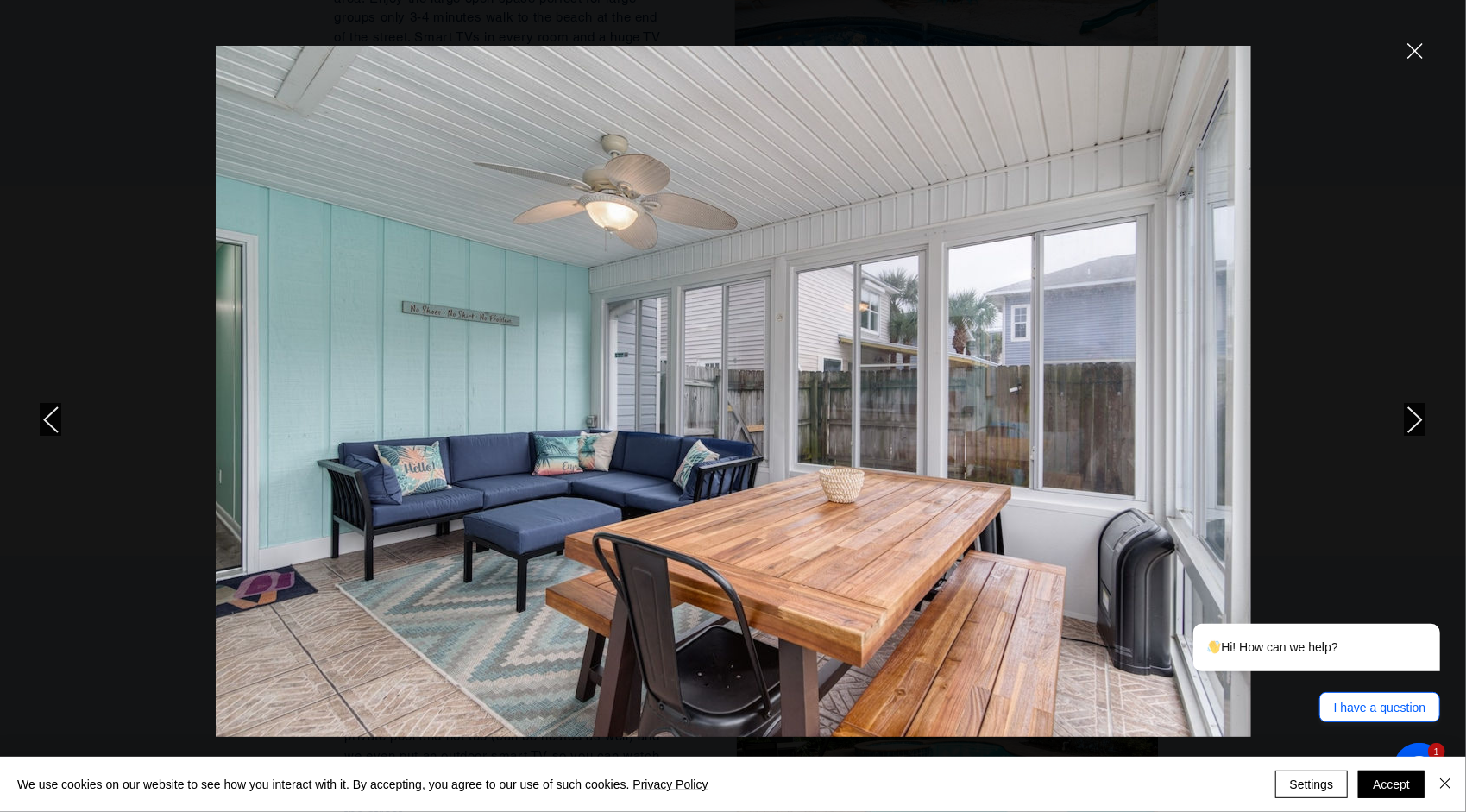
click at [1415, 412] on icon "next" at bounding box center [1415, 419] width 14 height 25
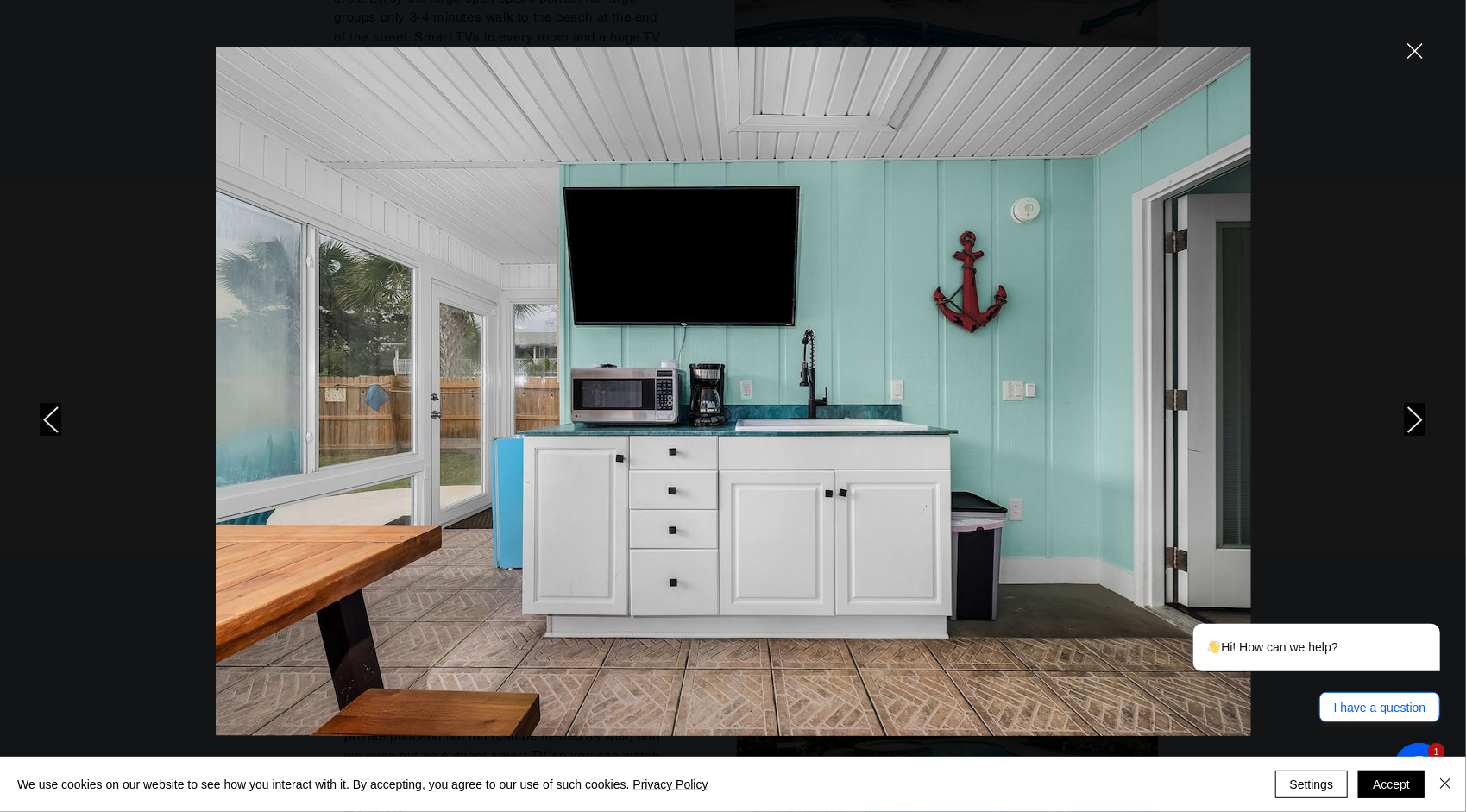
click at [1415, 412] on icon "next" at bounding box center [1415, 419] width 14 height 25
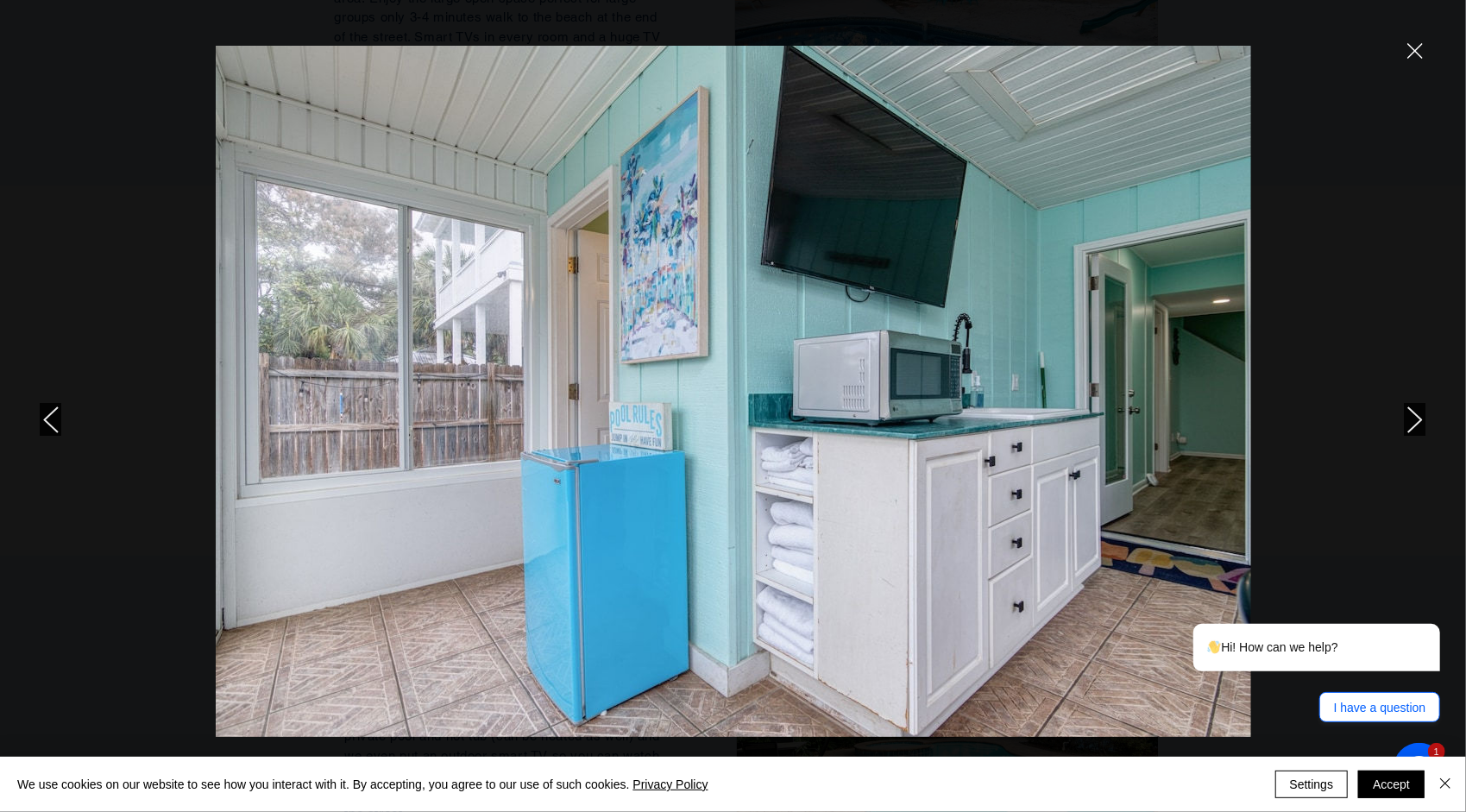
click at [1417, 412] on icon "next" at bounding box center [1416, 419] width 16 height 27
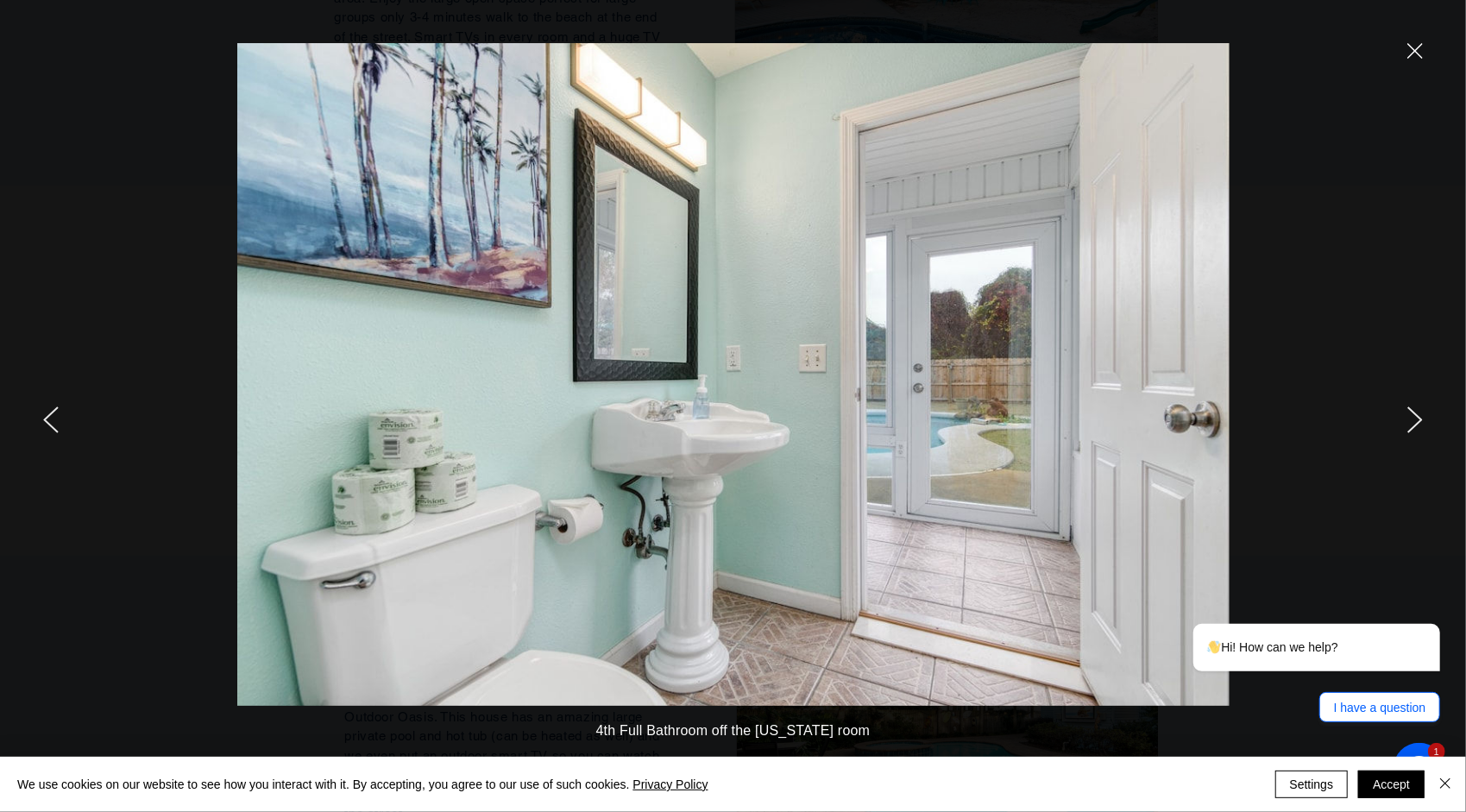
click at [1417, 412] on icon "next" at bounding box center [1416, 419] width 16 height 27
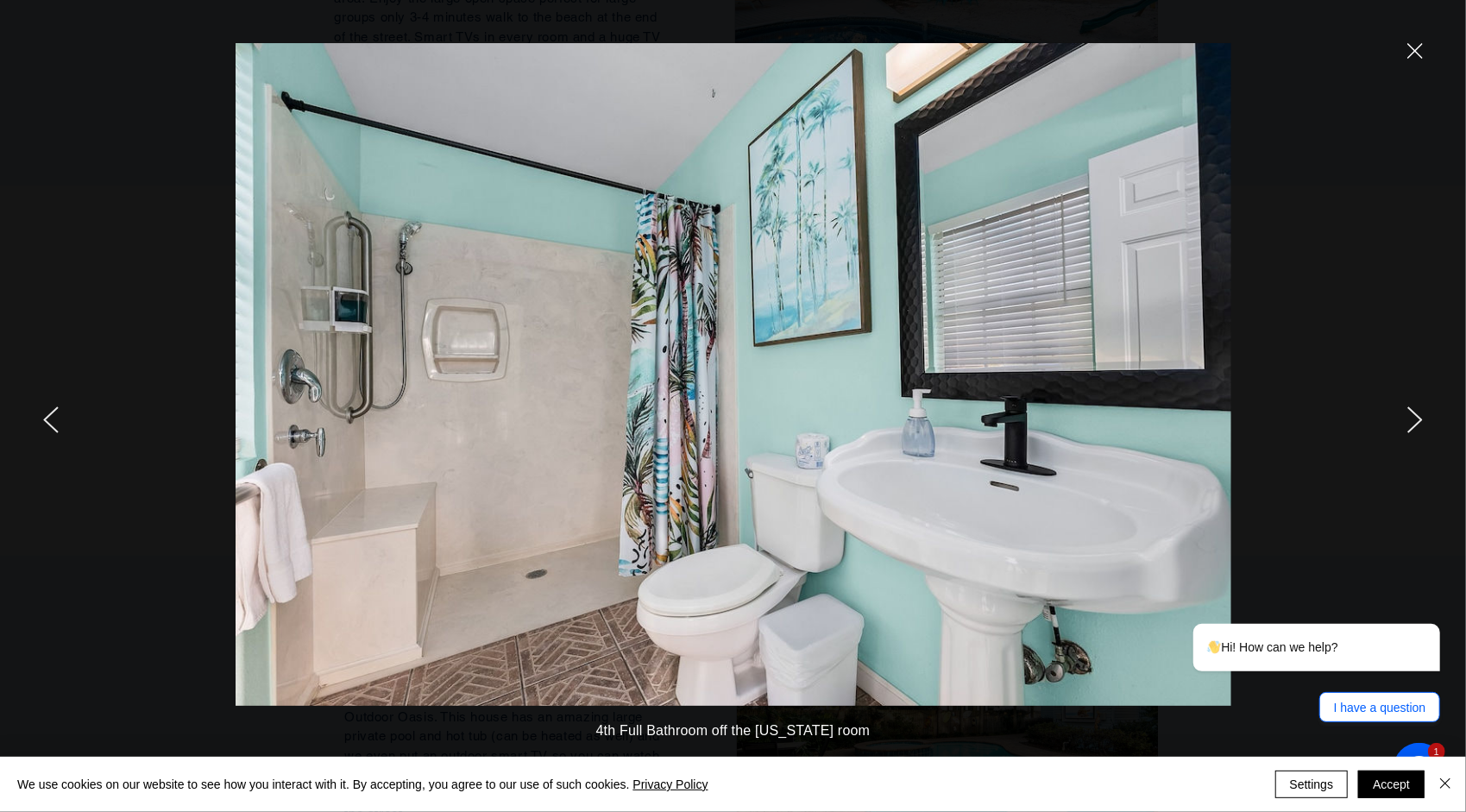
click at [1417, 412] on icon "next" at bounding box center [1416, 419] width 16 height 27
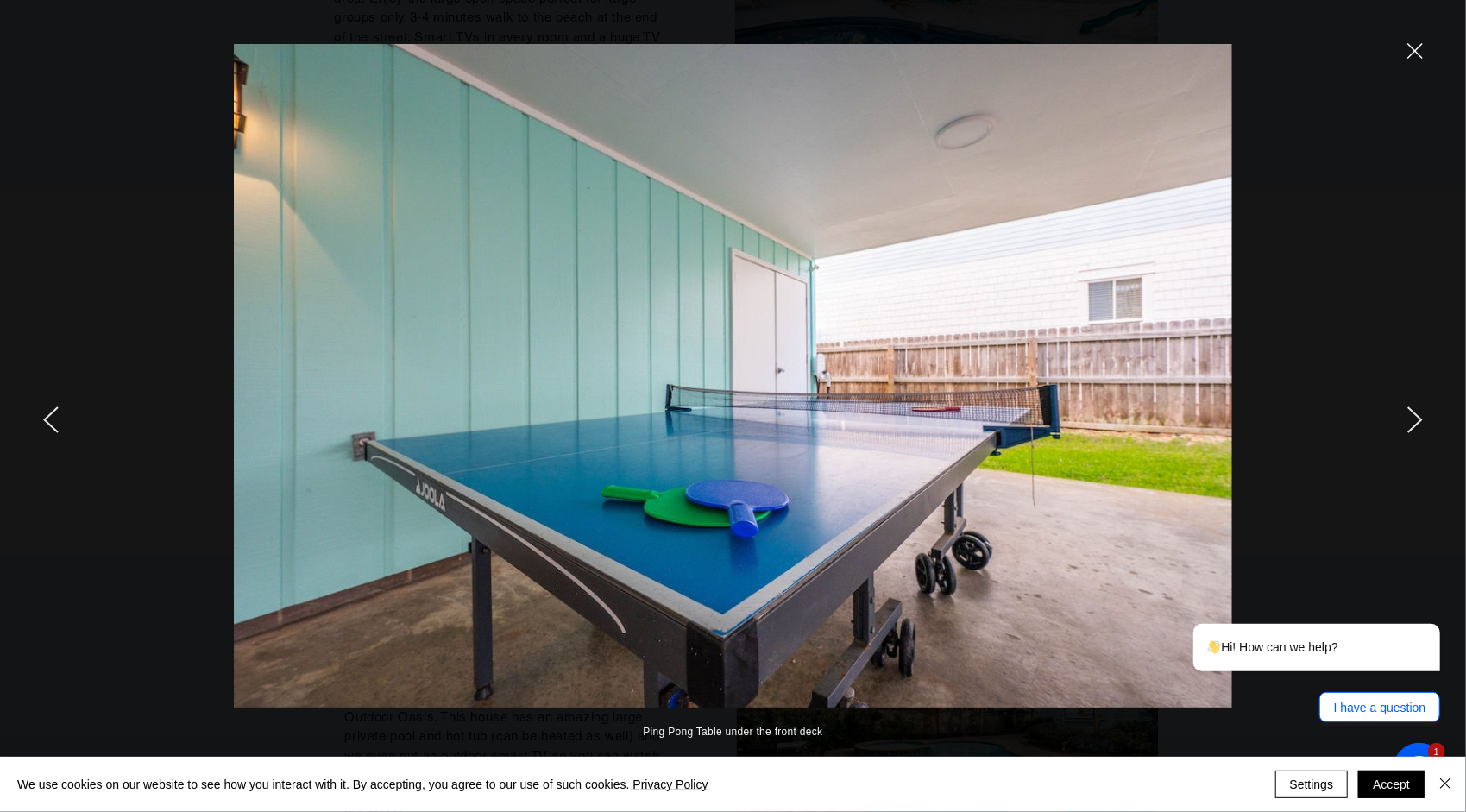
click at [1417, 412] on icon "next" at bounding box center [1416, 419] width 16 height 27
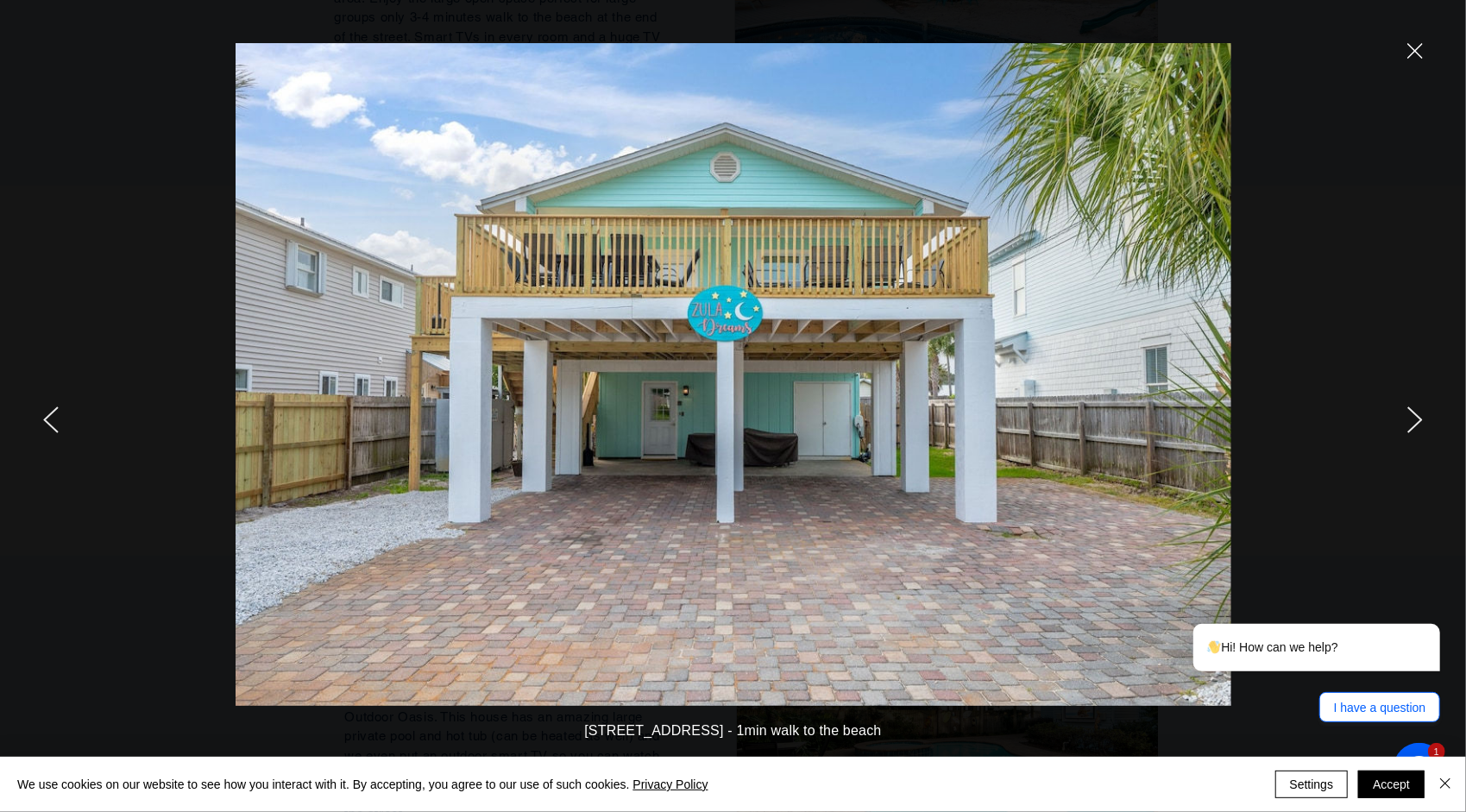
click at [1417, 412] on icon "next" at bounding box center [1416, 419] width 16 height 27
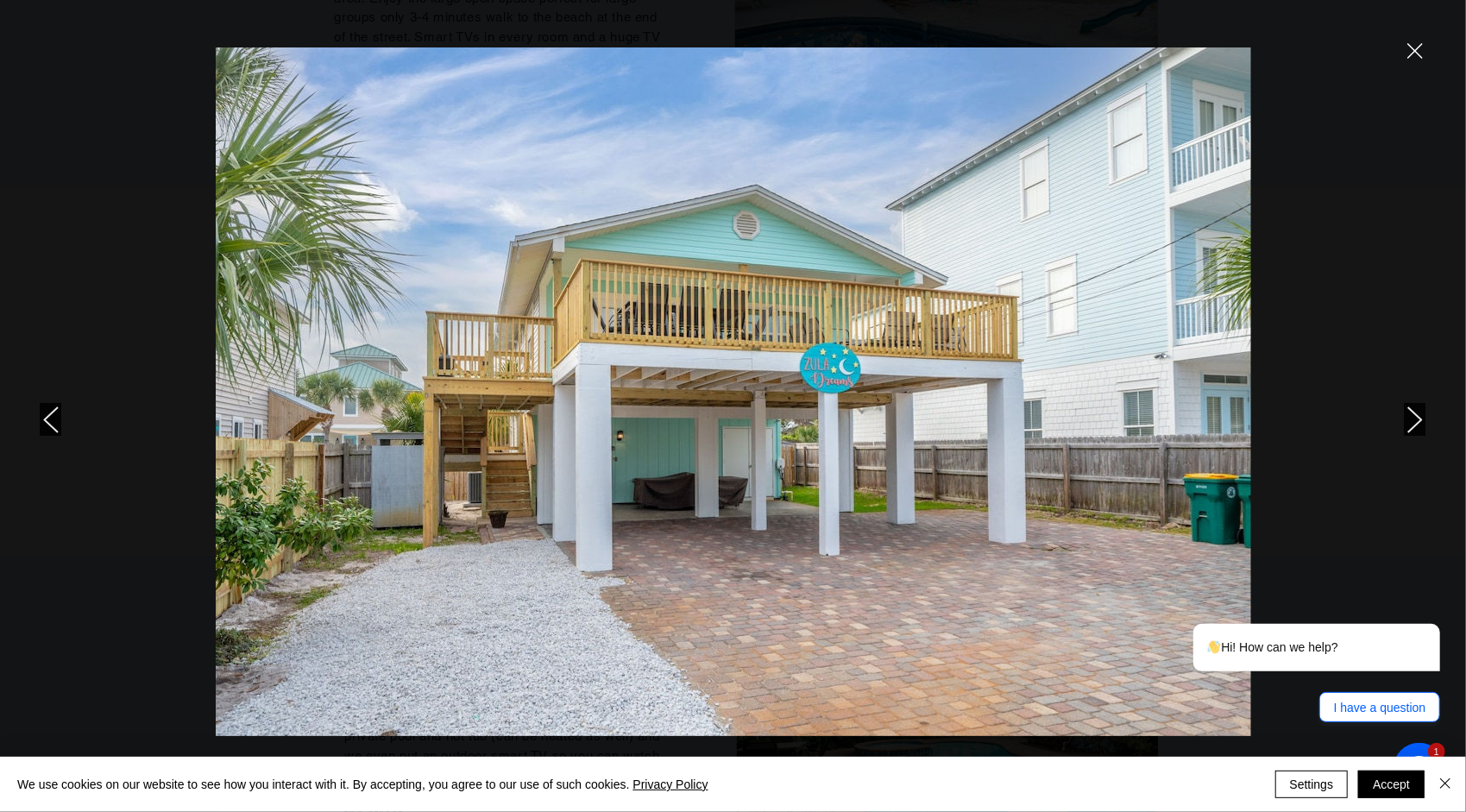
click at [1417, 412] on icon "next" at bounding box center [1416, 419] width 16 height 27
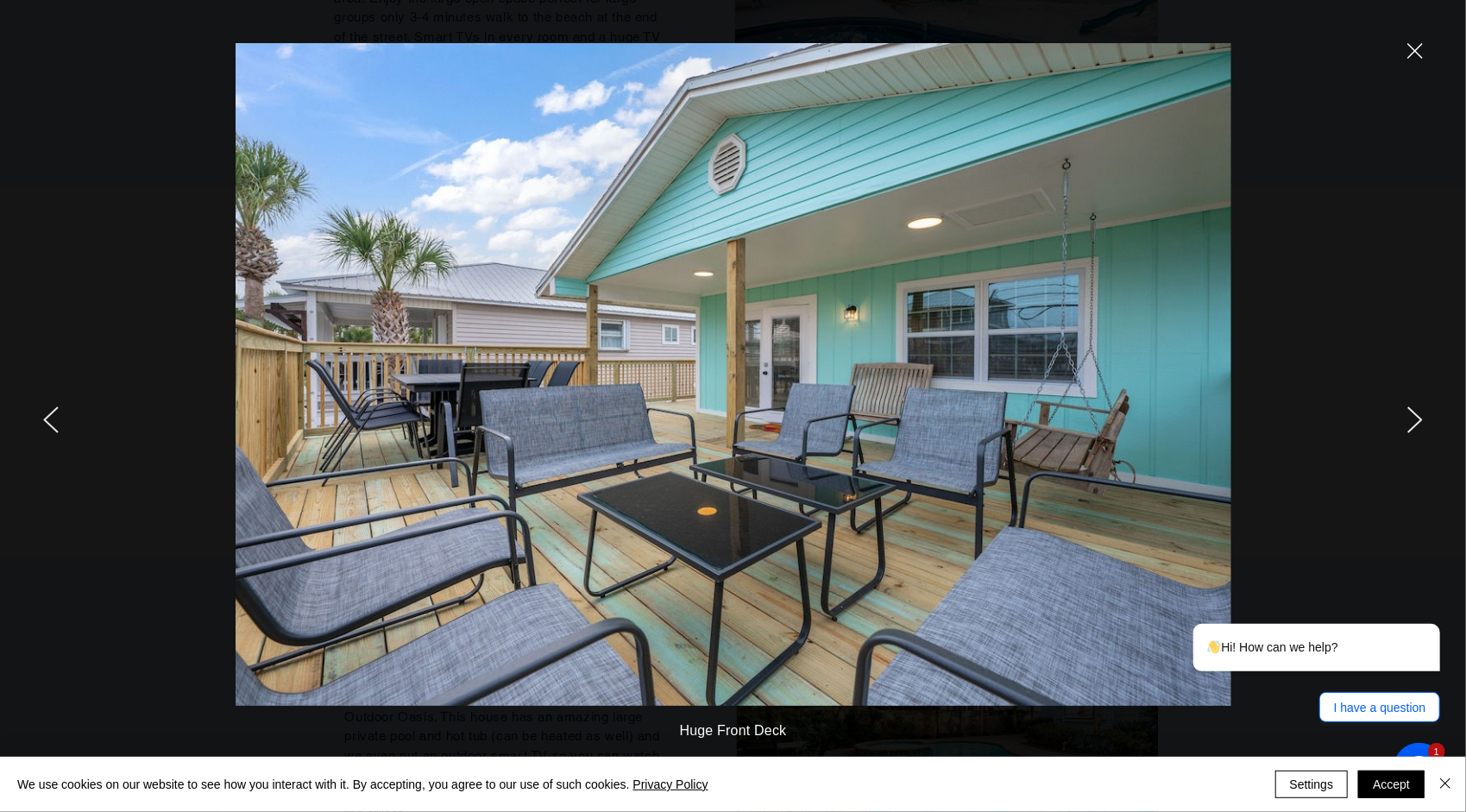
click at [1417, 412] on icon "next" at bounding box center [1416, 419] width 16 height 27
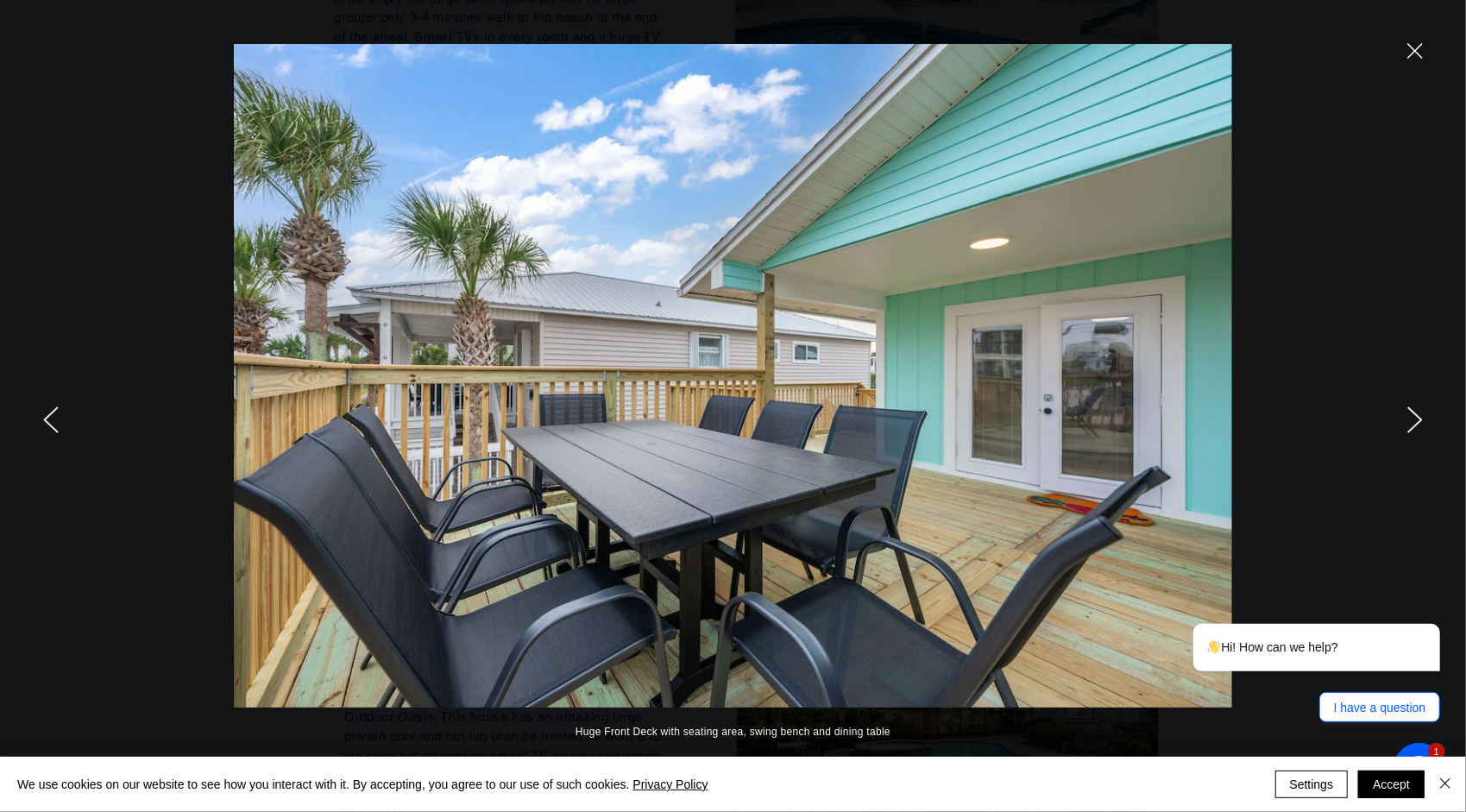
click at [1417, 412] on icon "next" at bounding box center [1416, 419] width 16 height 27
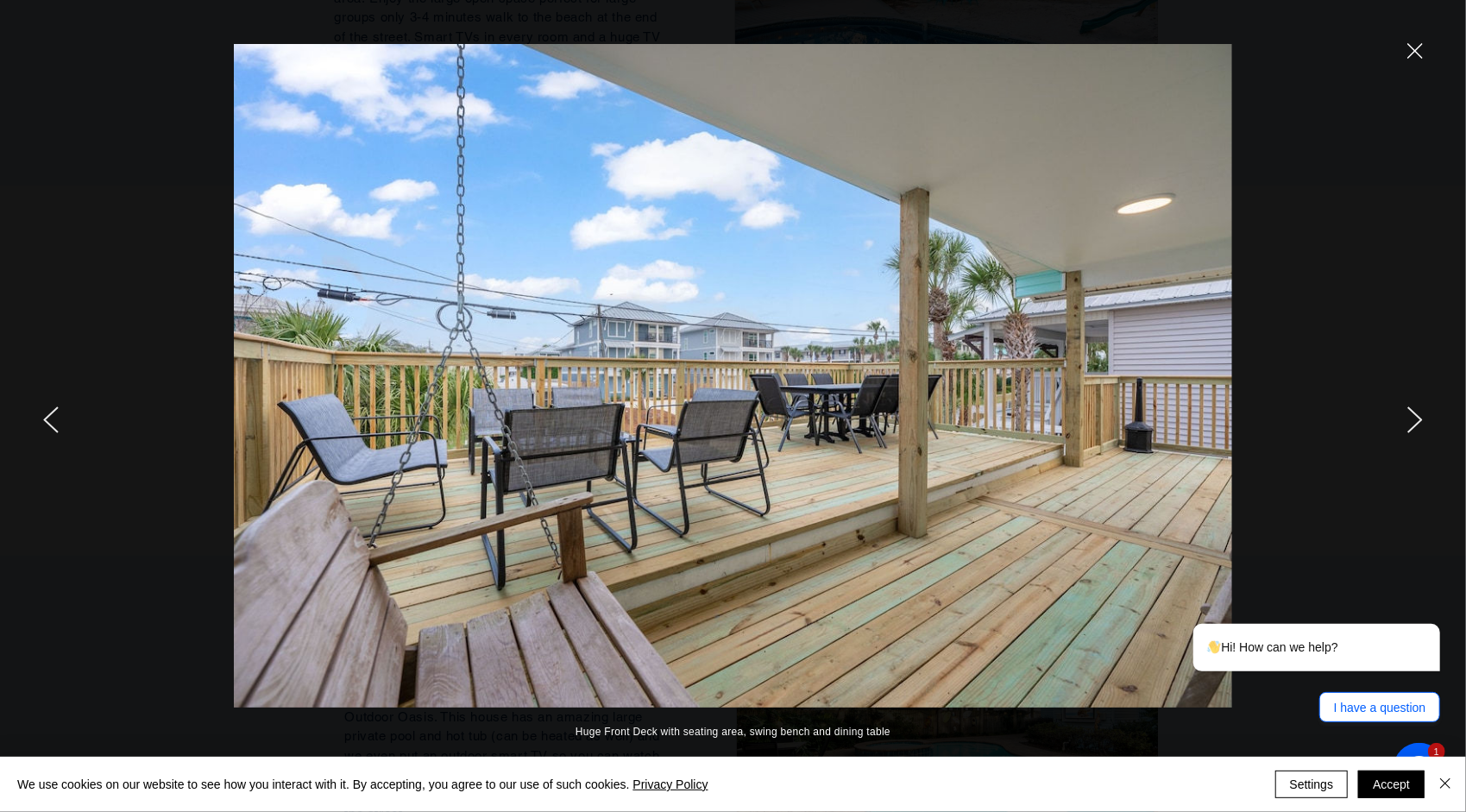
click at [1417, 412] on icon "next" at bounding box center [1416, 419] width 16 height 27
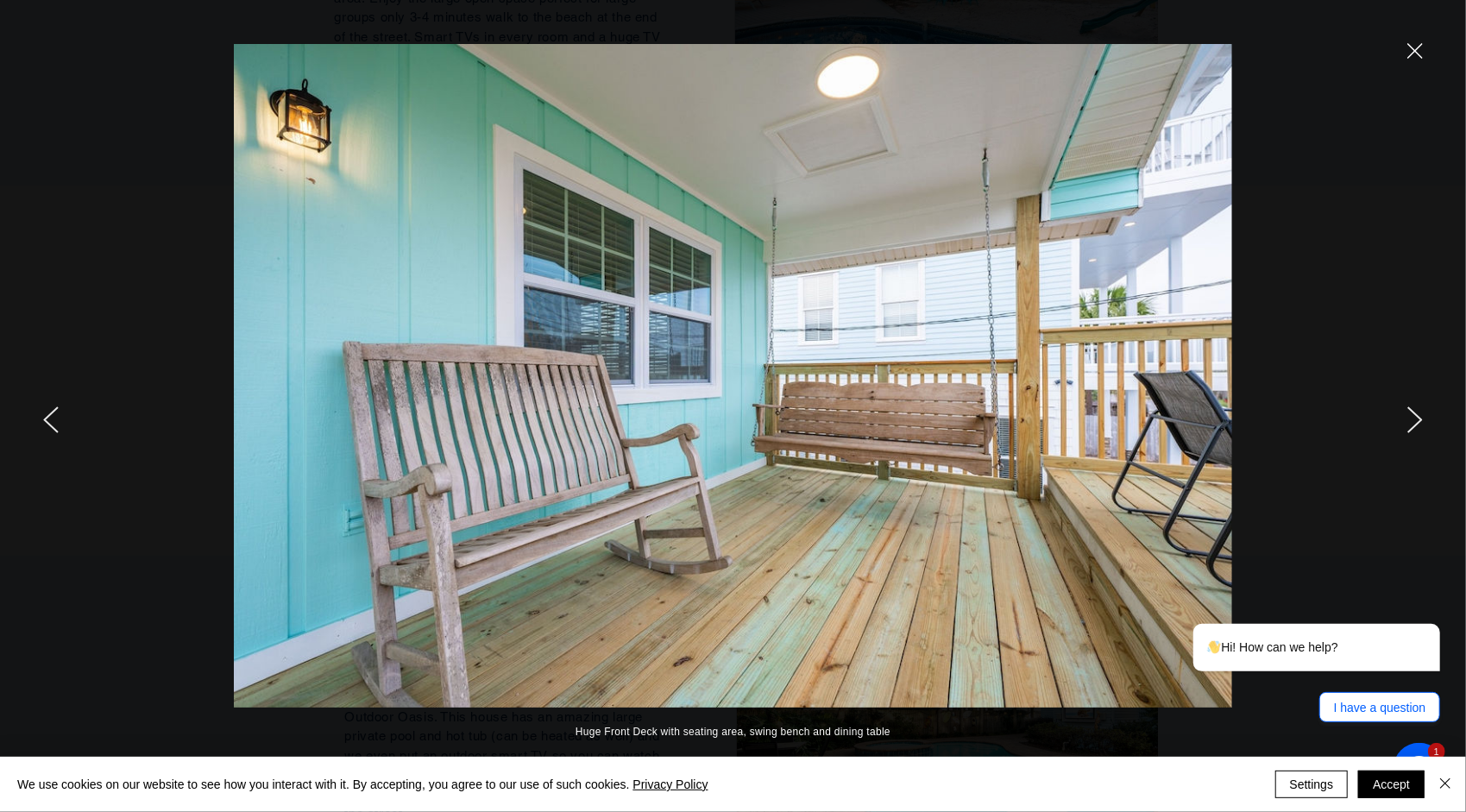
click at [1418, 412] on icon "next" at bounding box center [1416, 419] width 16 height 27
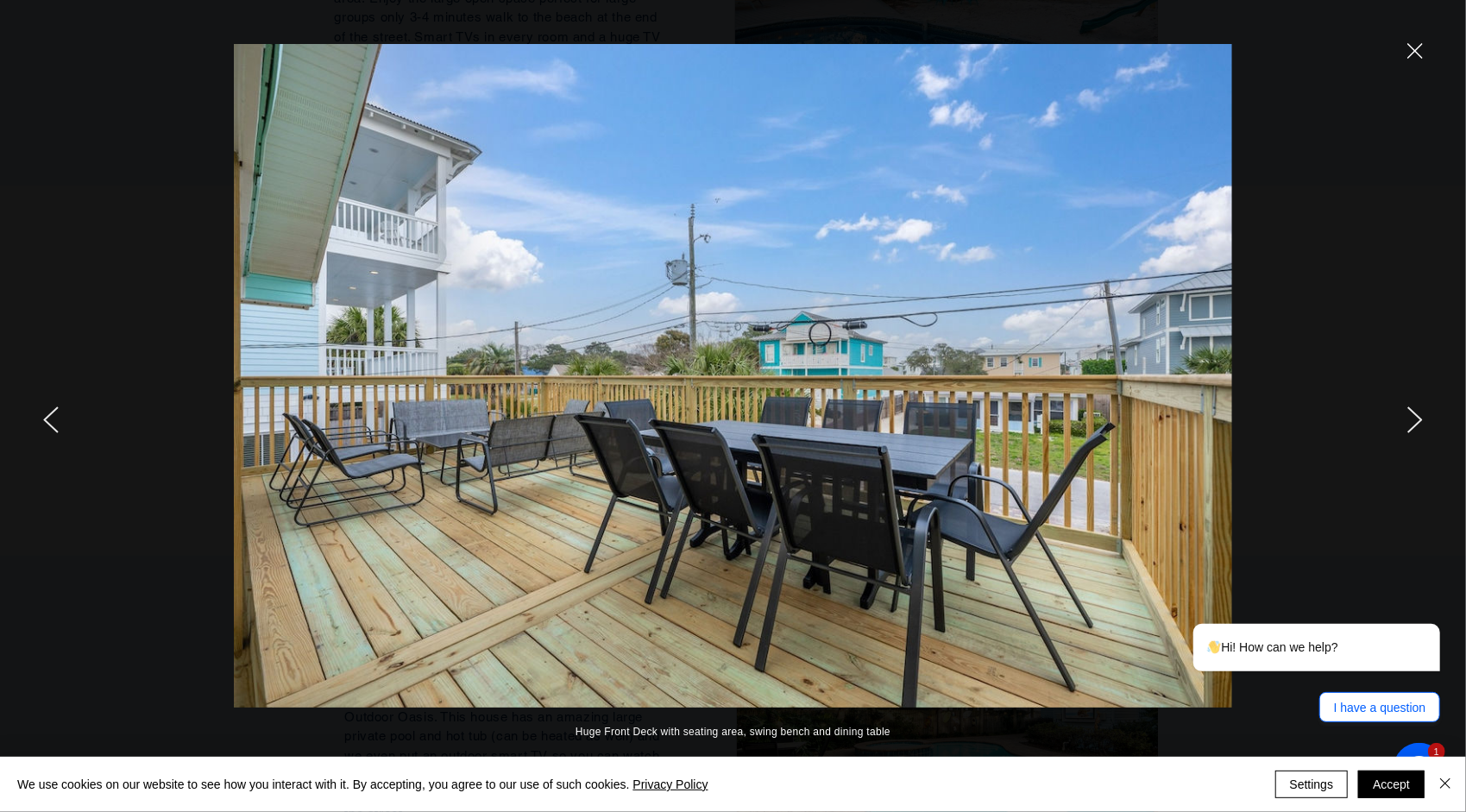
click at [1408, 416] on icon "next" at bounding box center [1416, 419] width 16 height 27
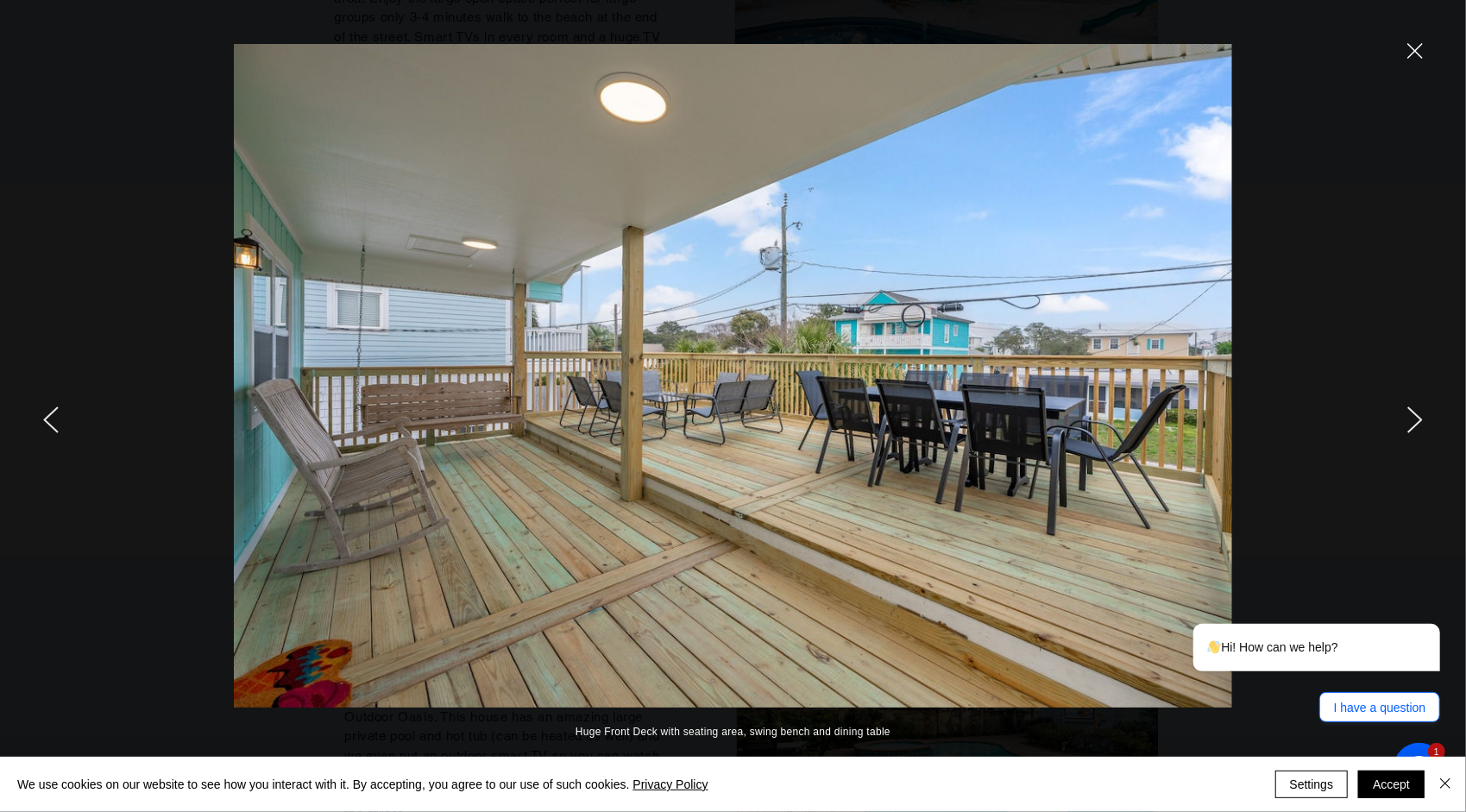
click at [1408, 416] on icon "next" at bounding box center [1416, 419] width 16 height 27
